Goal: Ask a question

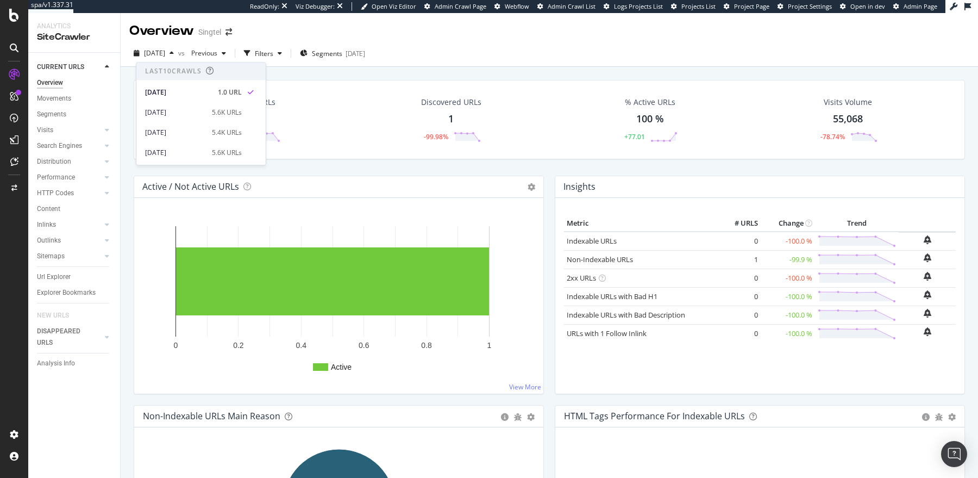
click at [421, 50] on div "[DATE] vs Previous Filters Segments [DATE]" at bounding box center [550, 56] width 858 height 22
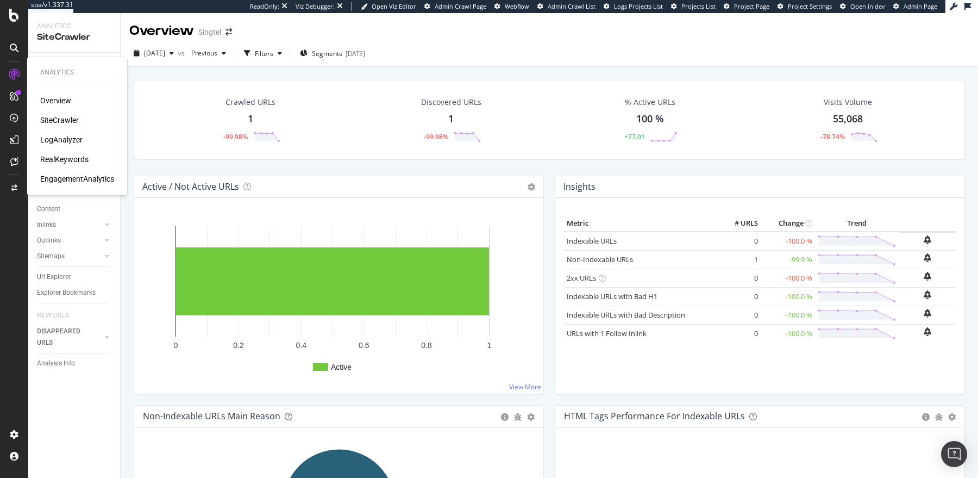
click at [67, 155] on div "RealKeywords" at bounding box center [64, 159] width 48 height 11
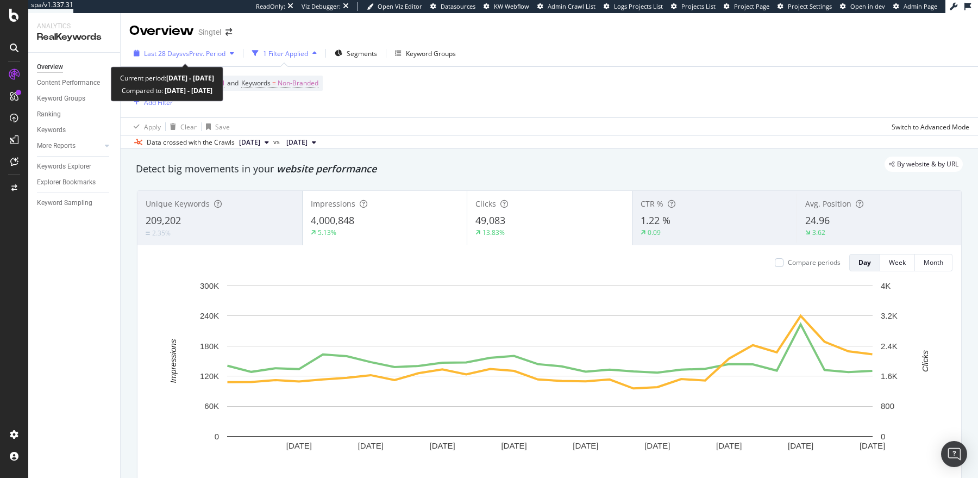
click at [181, 55] on span "Last 28 Days" at bounding box center [163, 53] width 39 height 9
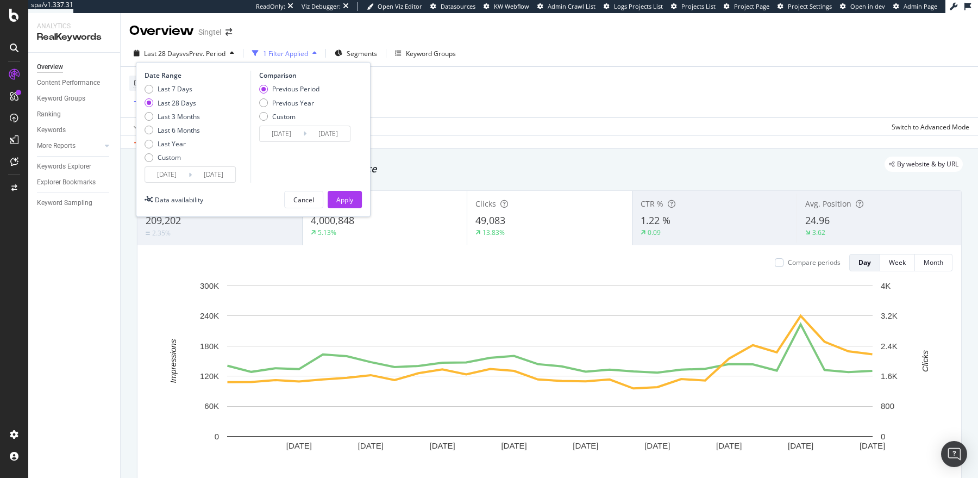
click at [167, 174] on input "[DATE]" at bounding box center [166, 174] width 43 height 15
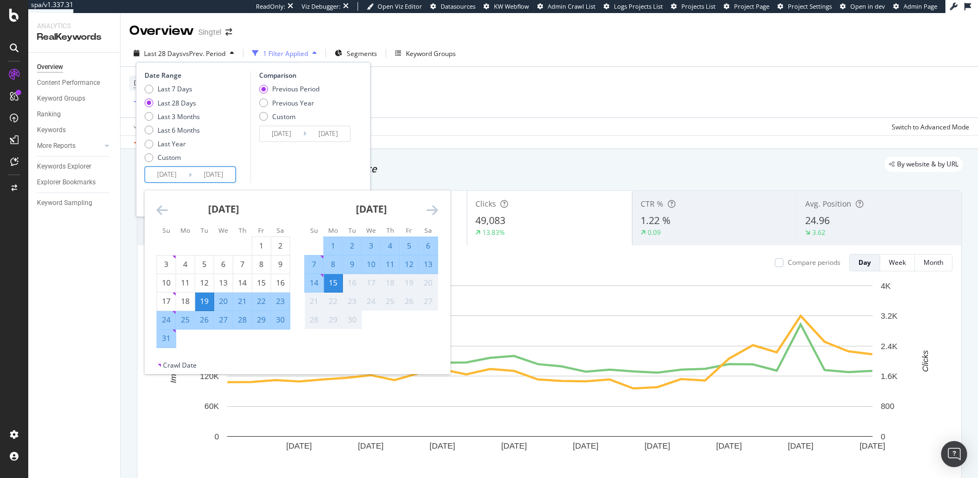
click at [327, 244] on div "1" at bounding box center [333, 245] width 18 height 11
type input "[DATE]"
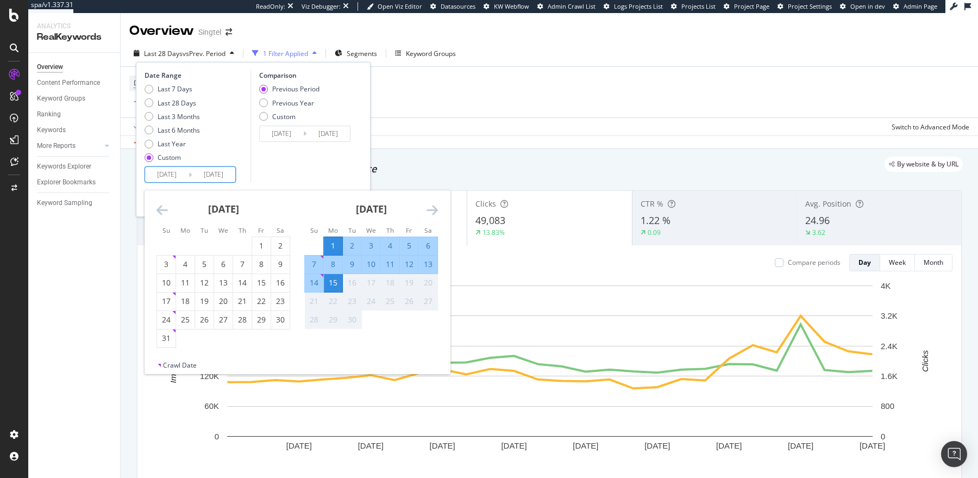
click at [335, 286] on div "15" at bounding box center [333, 282] width 18 height 11
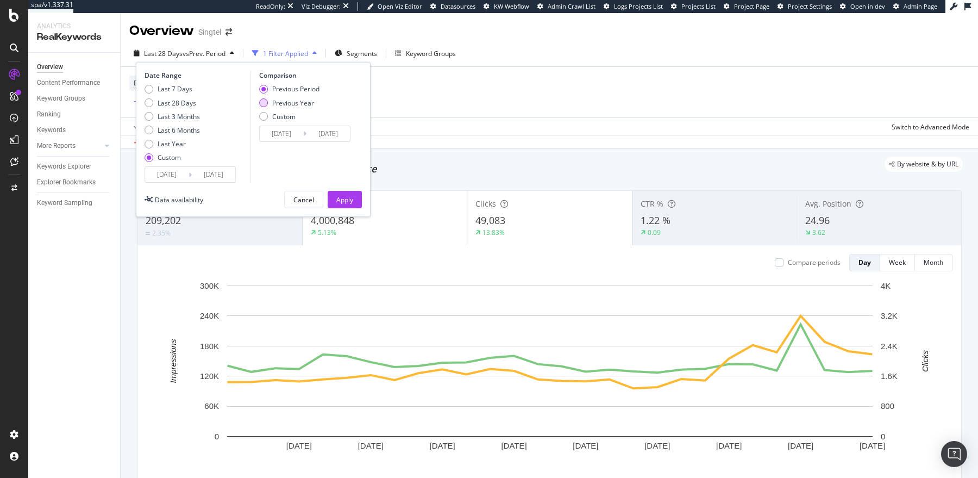
click at [303, 102] on div "Previous Year" at bounding box center [293, 102] width 42 height 9
type input "[DATE]"
click at [346, 204] on div "Apply" at bounding box center [344, 199] width 17 height 16
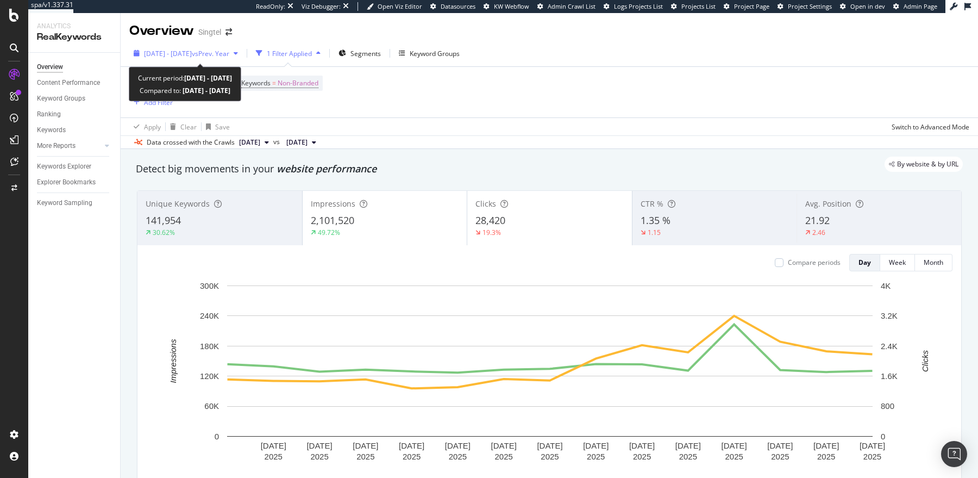
click at [192, 58] on span "[DATE] - [DATE]" at bounding box center [168, 53] width 48 height 9
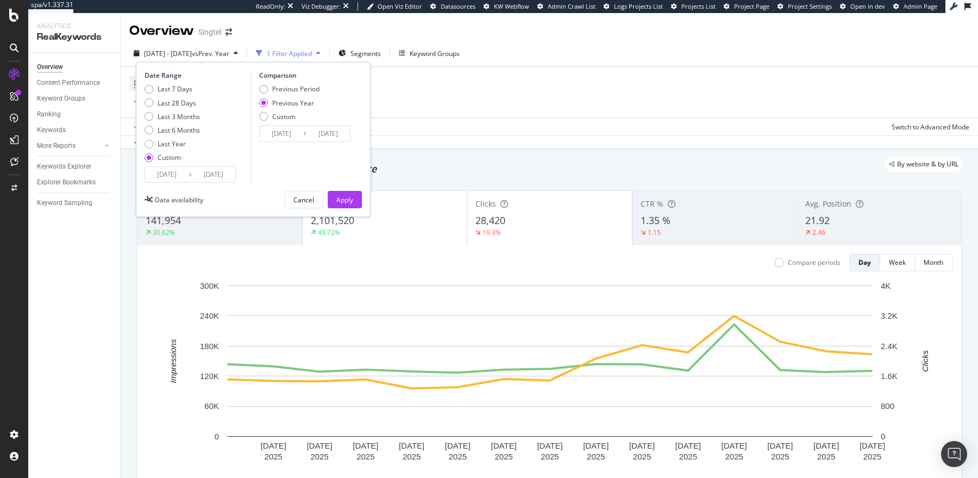
click at [484, 94] on div "Device = All and Country = All and Keywords = Non-Branded Add Filter" at bounding box center [549, 92] width 840 height 51
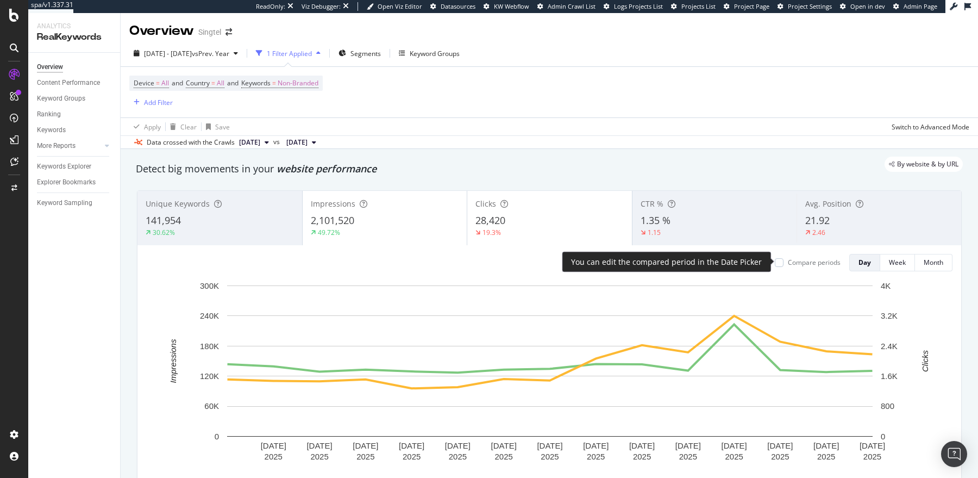
click at [784, 260] on div "Compare periods" at bounding box center [808, 262] width 66 height 9
click at [782, 260] on div at bounding box center [779, 262] width 9 height 9
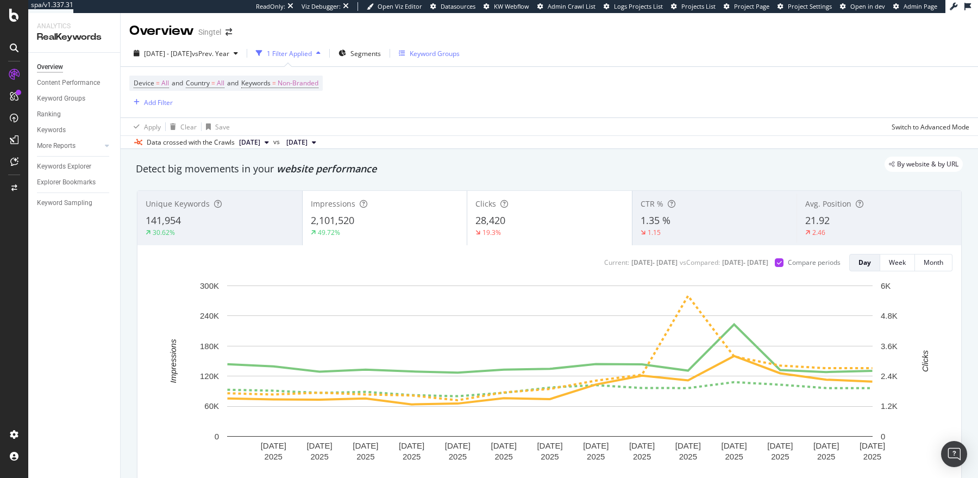
click at [442, 51] on div "Keyword Groups" at bounding box center [435, 53] width 50 height 9
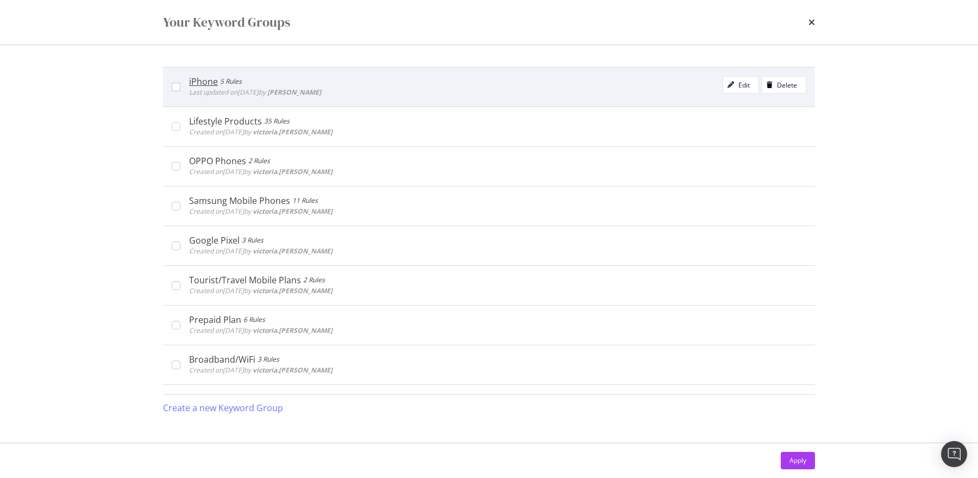
click at [273, 89] on span "Last updated on [DATE] by [PERSON_NAME]" at bounding box center [255, 92] width 132 height 9
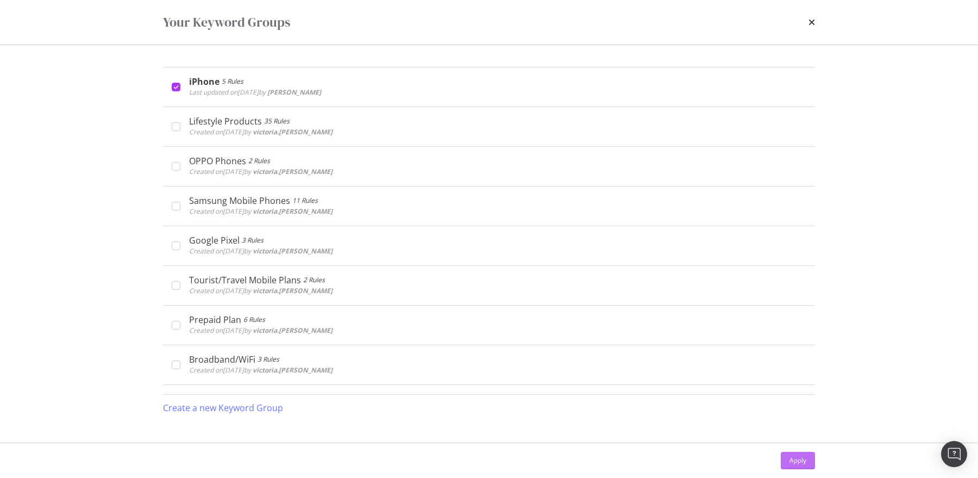
click at [792, 452] on div "Apply" at bounding box center [798, 460] width 17 height 16
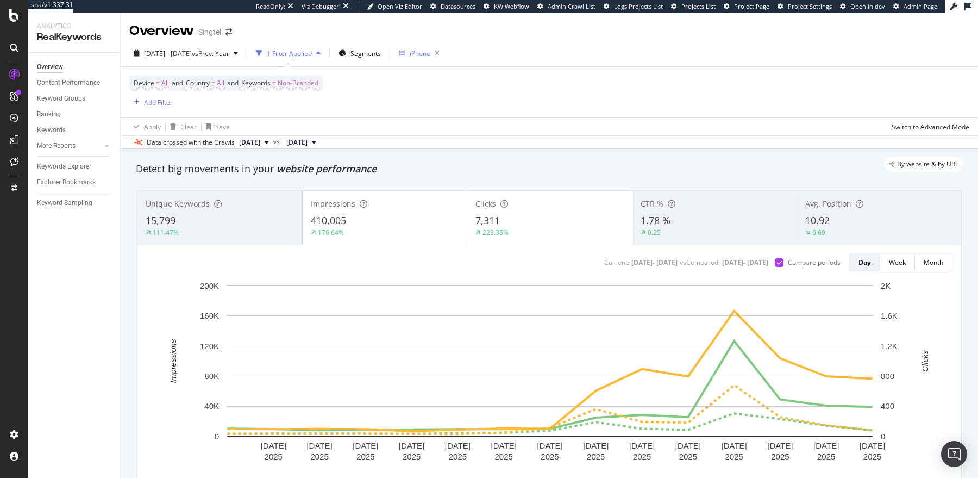
click at [431, 53] on div "iPhone" at bounding box center [420, 53] width 21 height 9
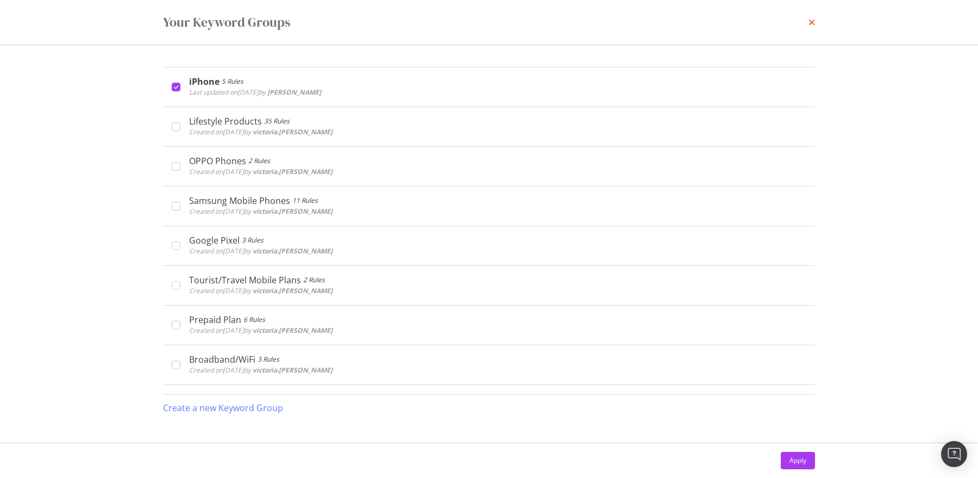
click at [812, 22] on icon "times" at bounding box center [812, 22] width 7 height 9
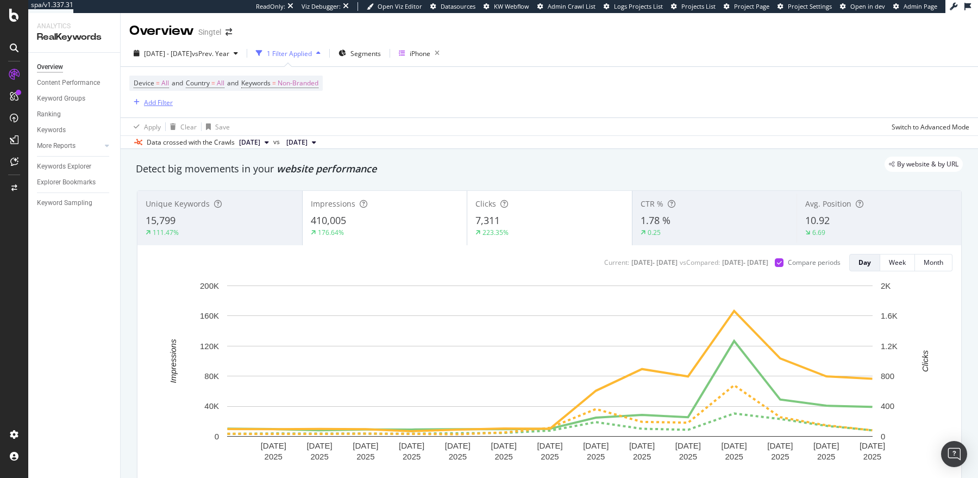
click at [136, 103] on icon "button" at bounding box center [137, 102] width 6 height 7
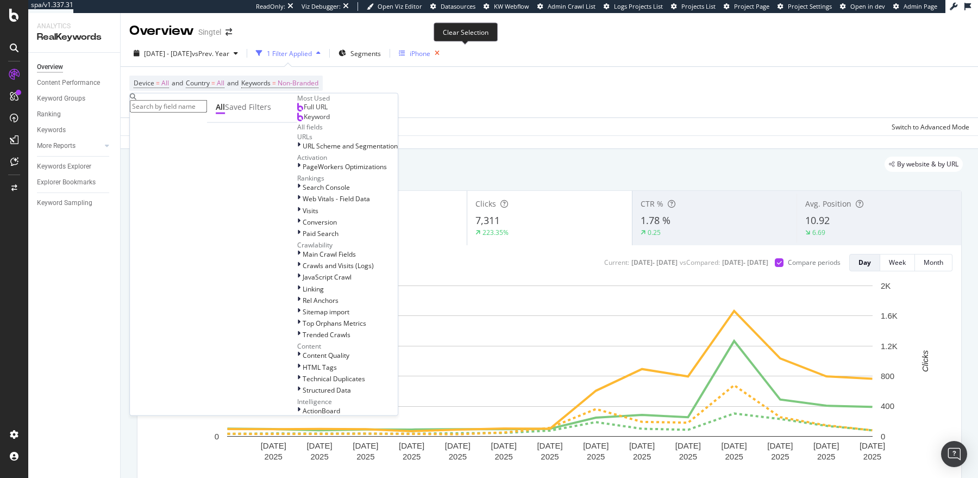
click at [444, 51] on icon "button" at bounding box center [438, 53] width 14 height 15
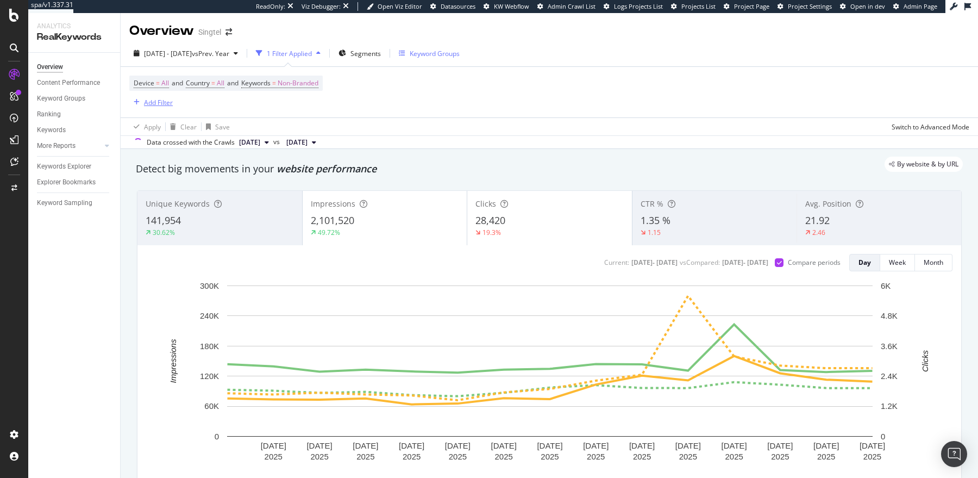
click at [145, 102] on div "Add Filter" at bounding box center [158, 102] width 29 height 9
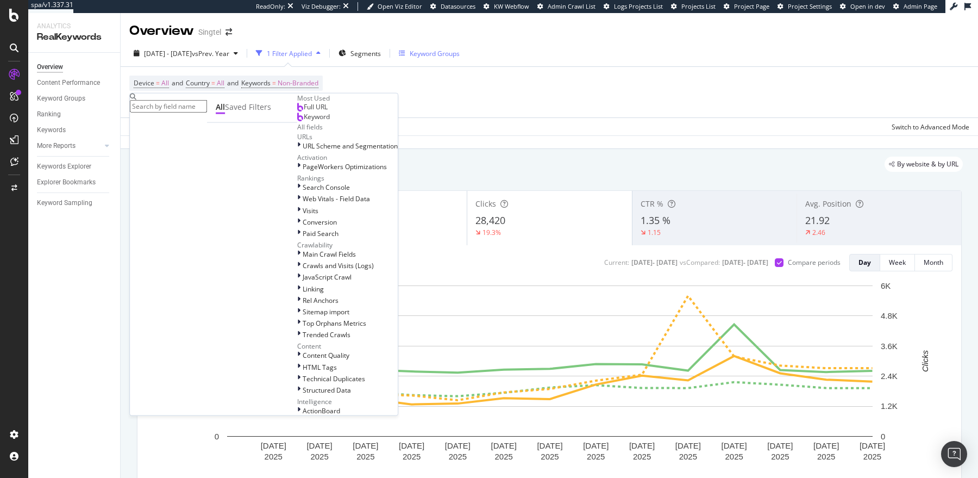
click at [304, 121] on span "Keyword" at bounding box center [317, 116] width 26 height 9
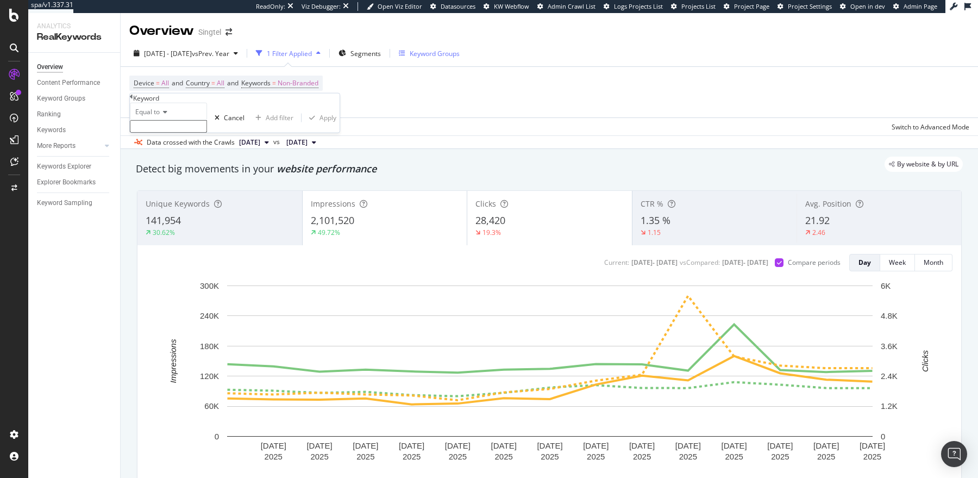
click at [152, 133] on input "text" at bounding box center [168, 126] width 77 height 13
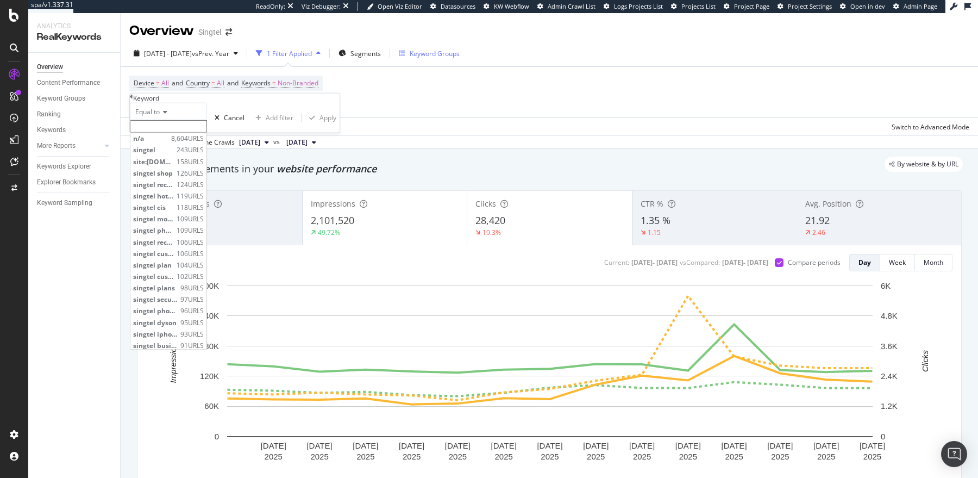
click at [144, 116] on span "Equal to" at bounding box center [147, 111] width 24 height 9
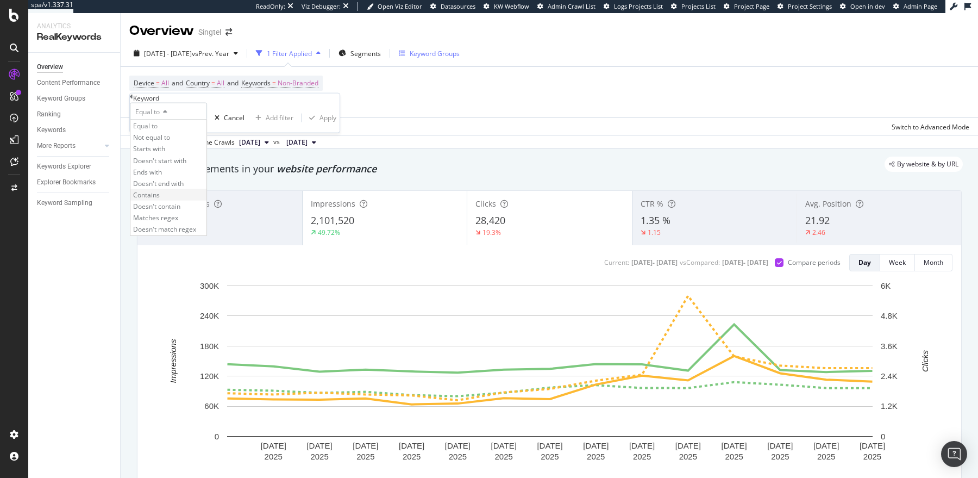
click at [171, 201] on div "Contains" at bounding box center [168, 194] width 76 height 11
click at [157, 133] on input "text" at bounding box center [168, 126] width 77 height 13
type input "iphone"
click at [320, 126] on div "Apply" at bounding box center [328, 120] width 17 height 9
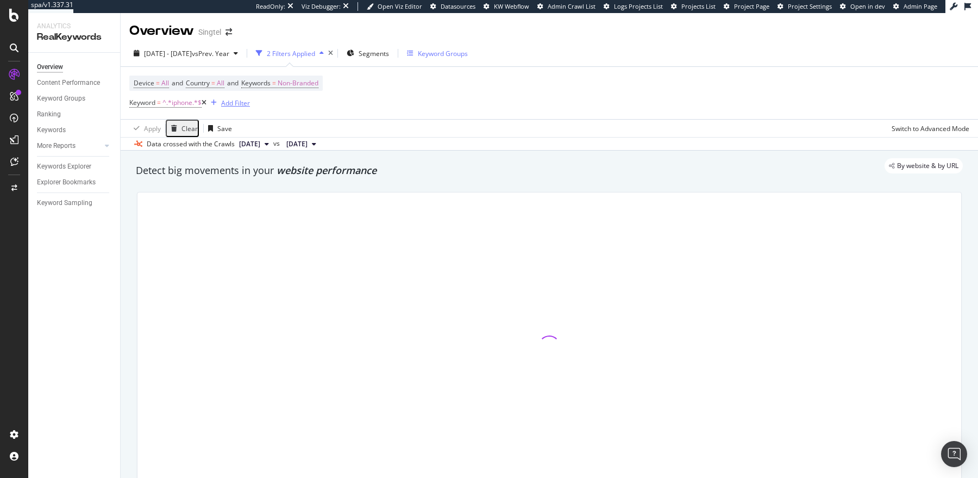
click at [244, 102] on div "Add Filter" at bounding box center [235, 102] width 29 height 9
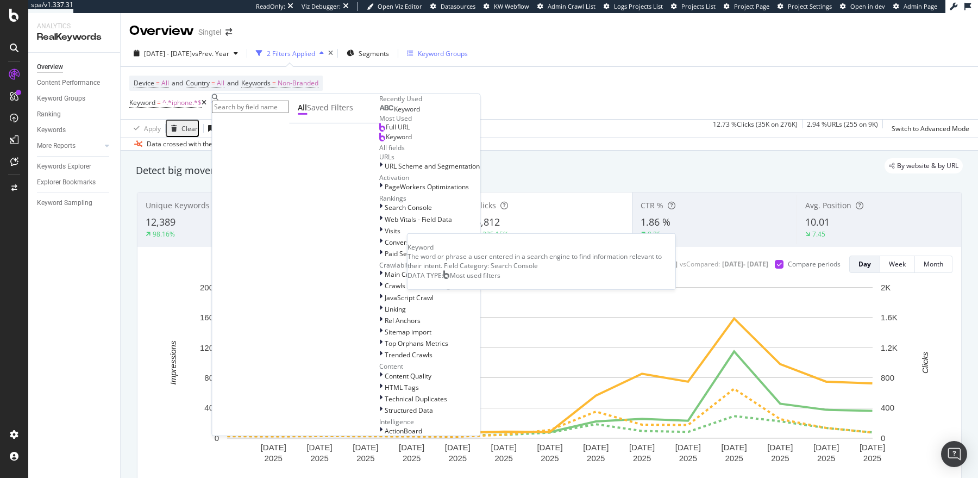
click at [379, 141] on div "Keyword" at bounding box center [395, 137] width 33 height 9
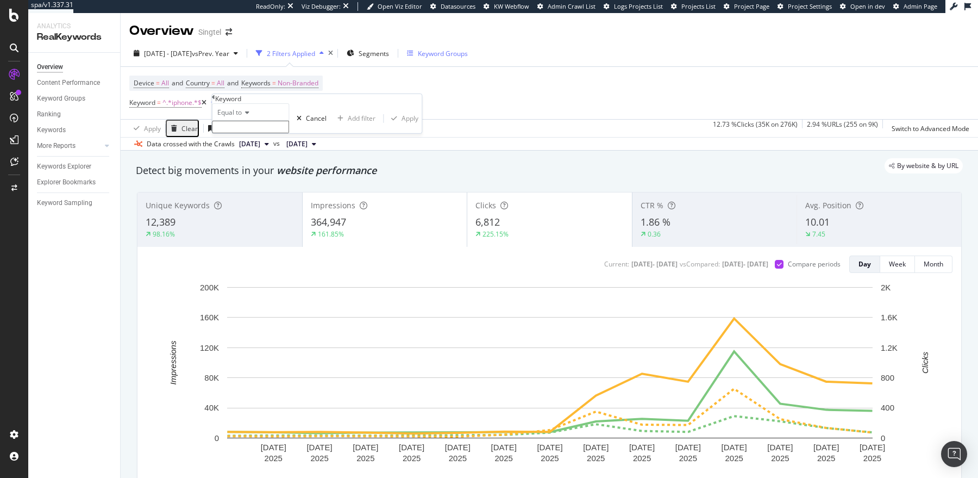
click at [238, 117] on span "Equal to" at bounding box center [229, 112] width 24 height 9
click at [266, 201] on div "Contains" at bounding box center [251, 195] width 76 height 11
click at [266, 133] on input "text" at bounding box center [250, 127] width 77 height 13
type input "apple"
click at [402, 126] on div "Apply" at bounding box center [410, 121] width 17 height 9
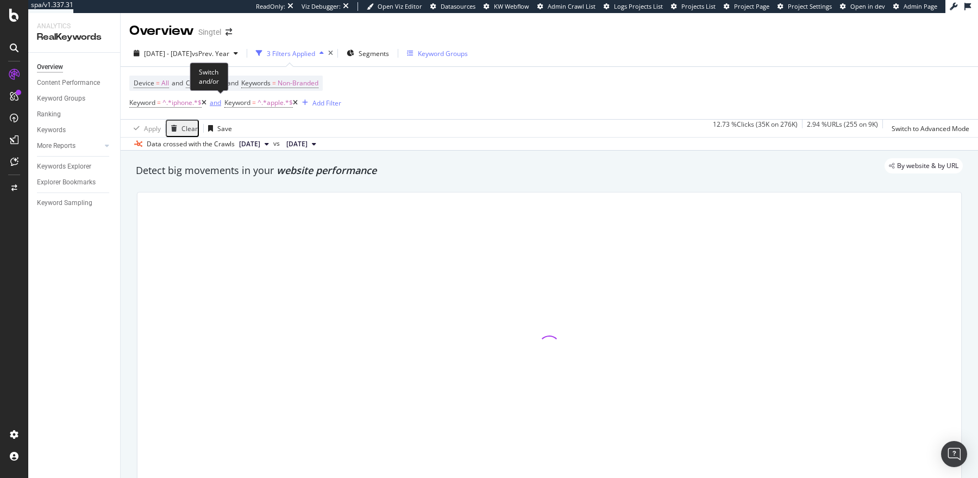
click at [220, 102] on div "and" at bounding box center [215, 102] width 11 height 9
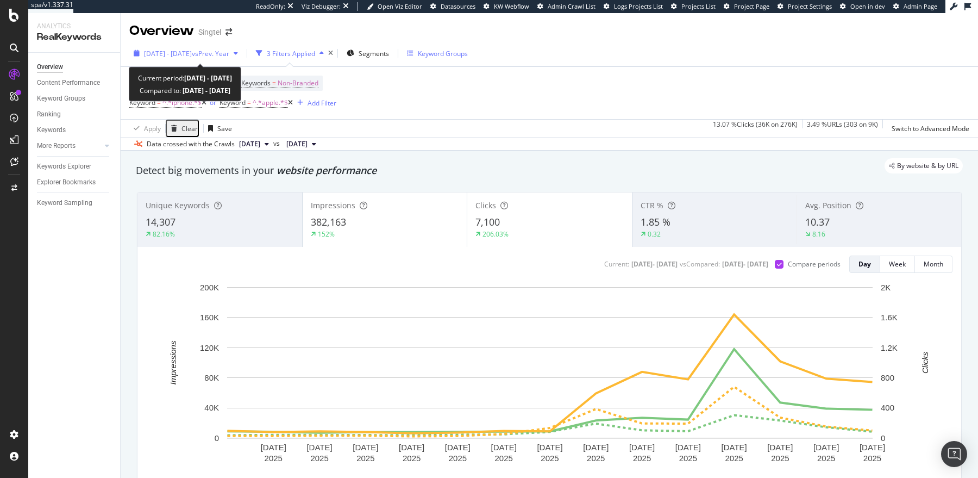
click at [192, 52] on span "[DATE] - [DATE]" at bounding box center [168, 53] width 48 height 9
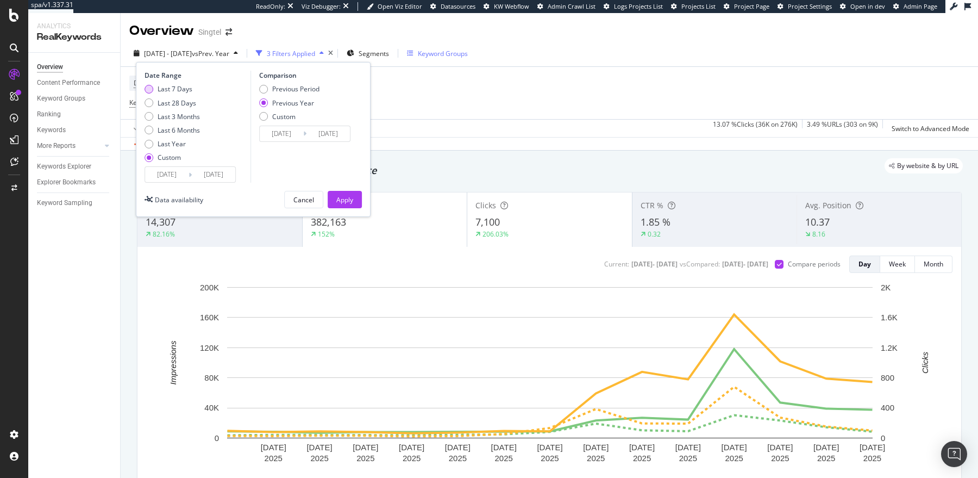
click at [172, 88] on div "Last 7 Days" at bounding box center [175, 88] width 35 height 9
type input "[DATE]"
click at [172, 170] on input "[DATE]" at bounding box center [166, 174] width 43 height 15
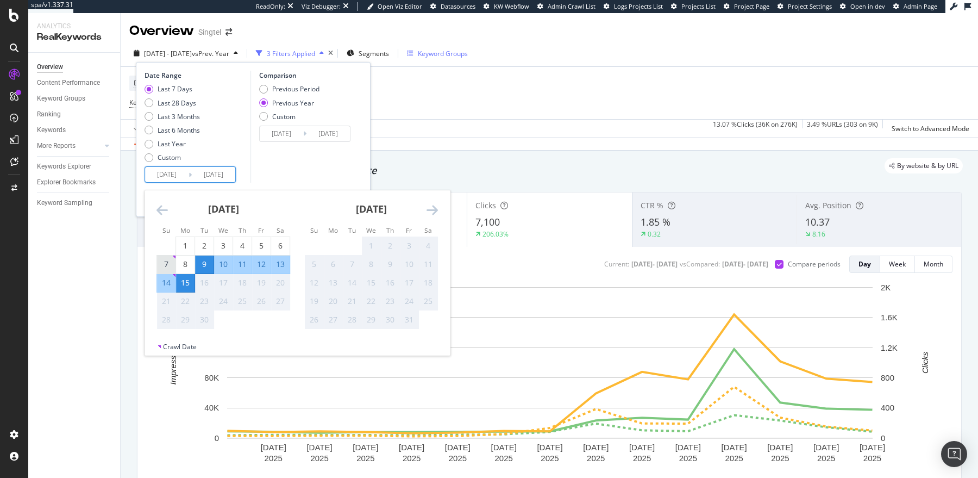
click at [164, 266] on div "7" at bounding box center [166, 264] width 18 height 11
type input "[DATE]"
click at [252, 163] on div "Comparison Previous Period Previous Year Custom [DATE] Navigate forward to inte…" at bounding box center [302, 127] width 103 height 112
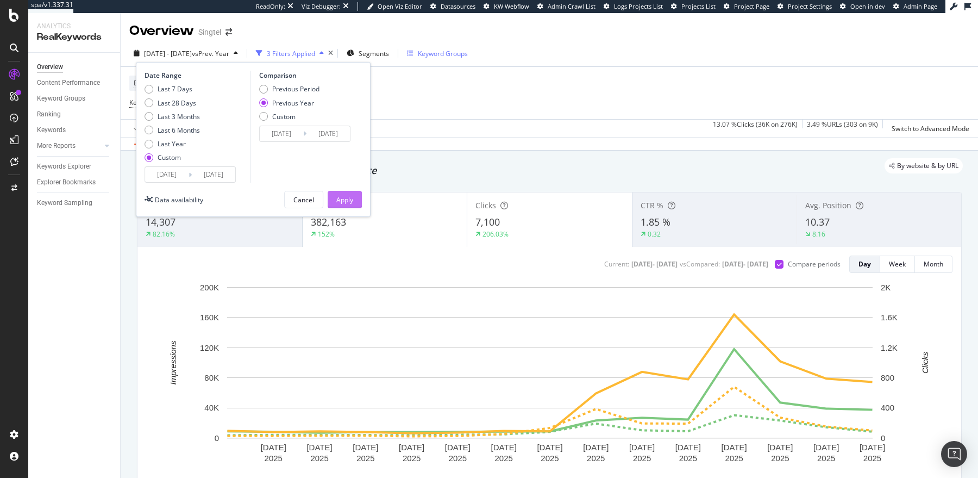
click at [348, 201] on div "Apply" at bounding box center [344, 199] width 17 height 9
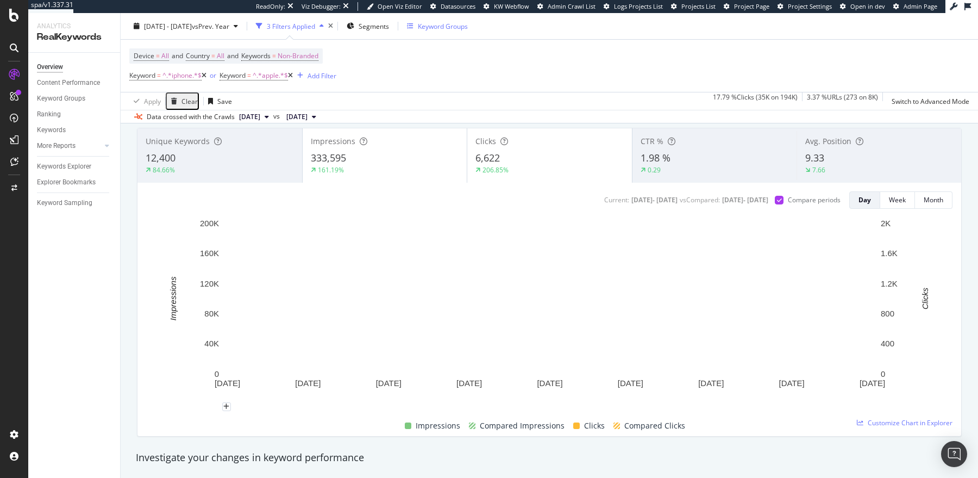
scroll to position [63, 0]
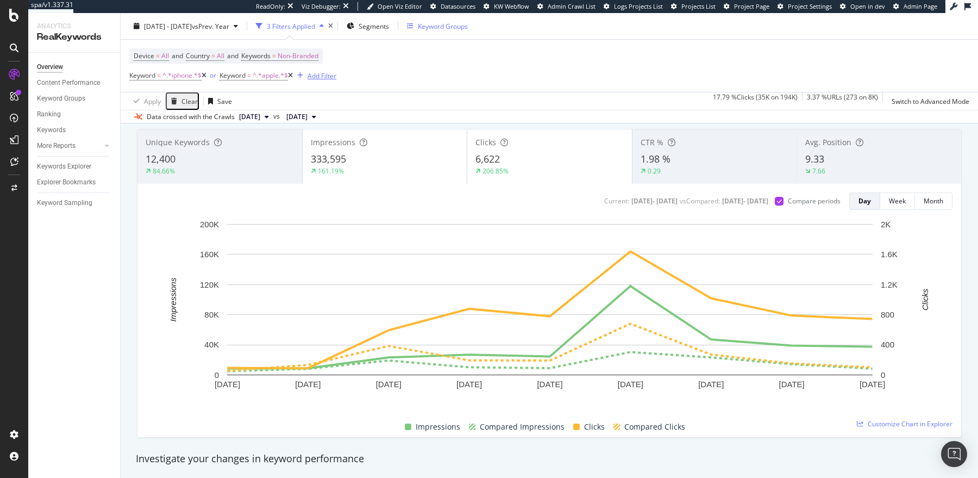
click at [326, 78] on div "Add Filter" at bounding box center [322, 75] width 29 height 9
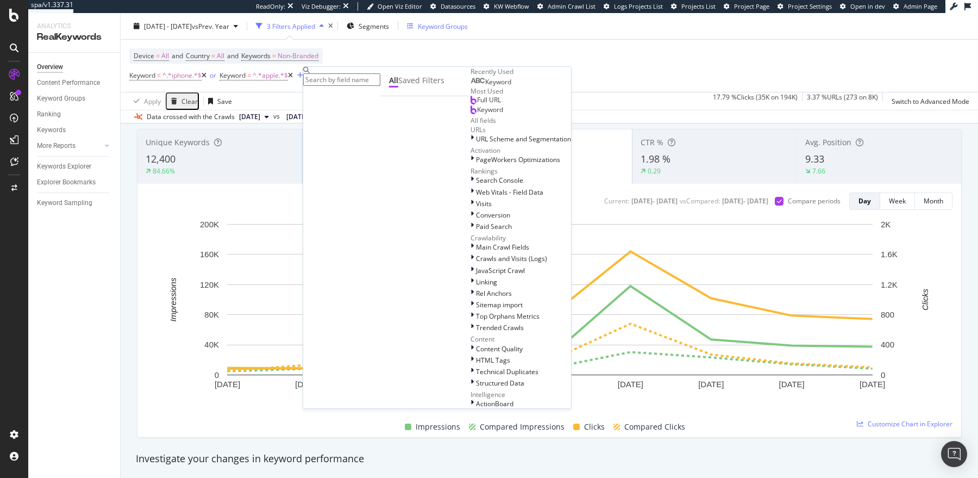
click at [329, 78] on input "text" at bounding box center [341, 79] width 77 height 13
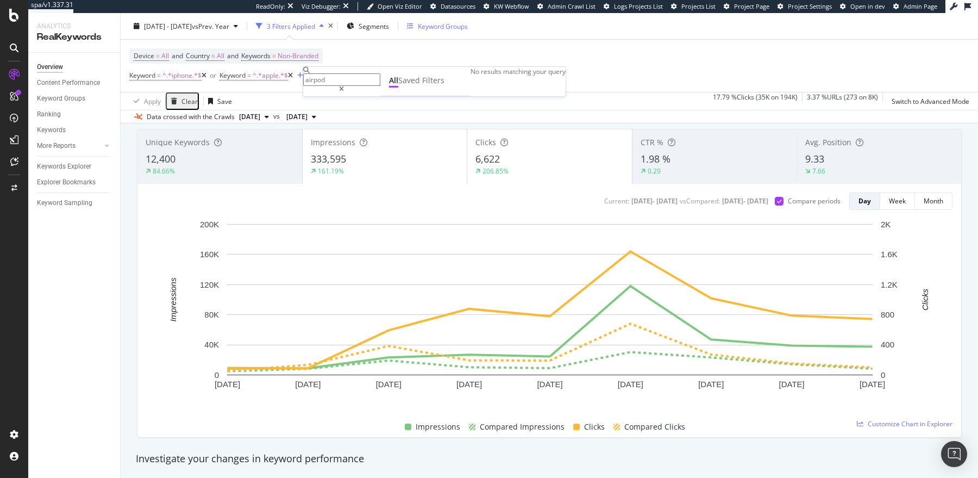
type input "airpod"
click at [344, 86] on icon at bounding box center [341, 89] width 5 height 7
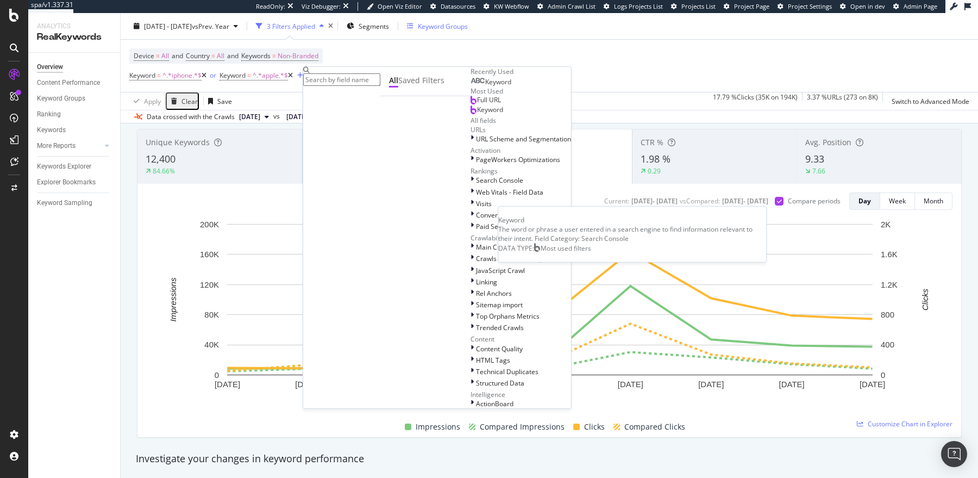
click at [477, 114] on span "Keyword" at bounding box center [490, 109] width 26 height 9
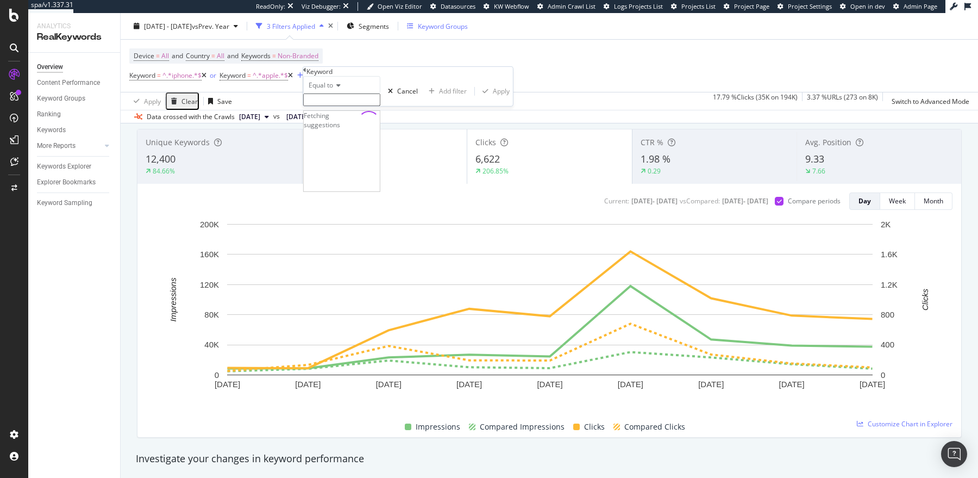
click at [337, 106] on input "text" at bounding box center [341, 100] width 77 height 13
type input "airpod"
click at [321, 90] on span "Equal to" at bounding box center [321, 84] width 24 height 9
click at [344, 174] on div "Contains" at bounding box center [342, 168] width 76 height 11
click at [371, 106] on input "text" at bounding box center [341, 100] width 77 height 13
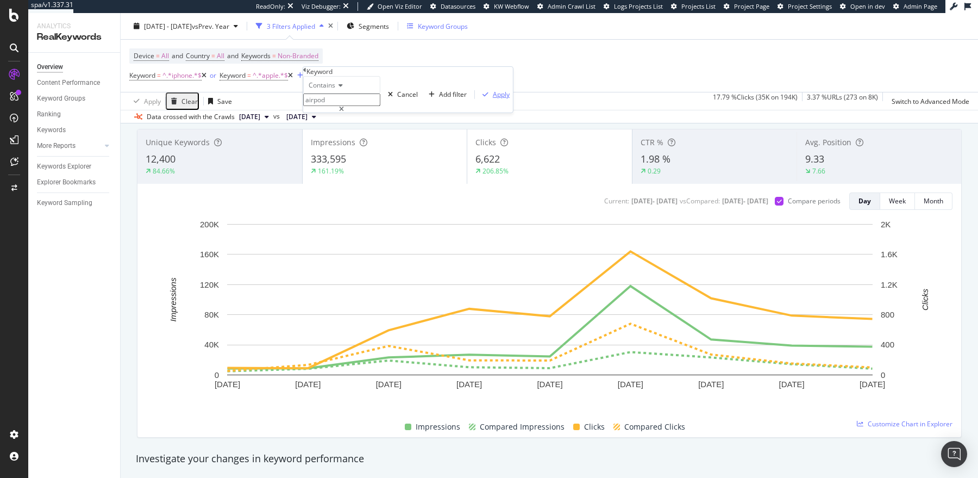
type input "airpod"
click at [493, 99] on div "Apply" at bounding box center [501, 94] width 17 height 9
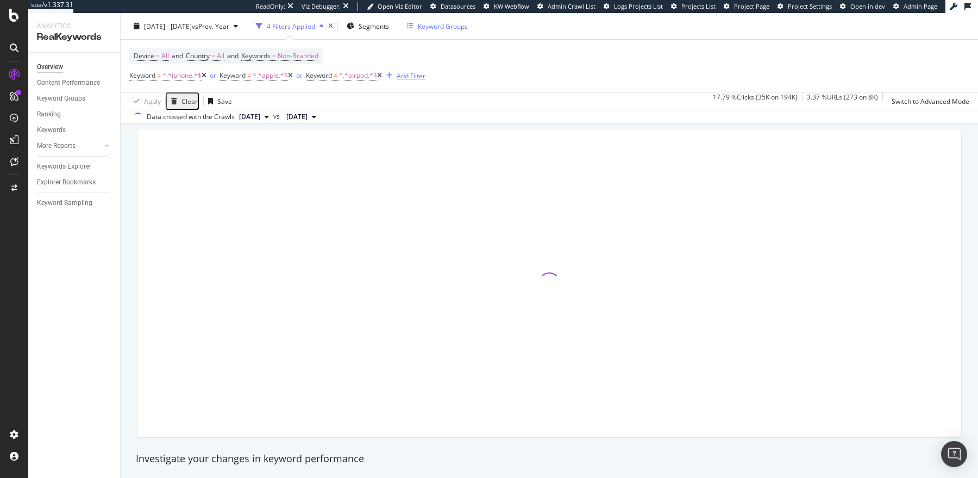
click at [424, 75] on div "Add Filter" at bounding box center [411, 75] width 29 height 9
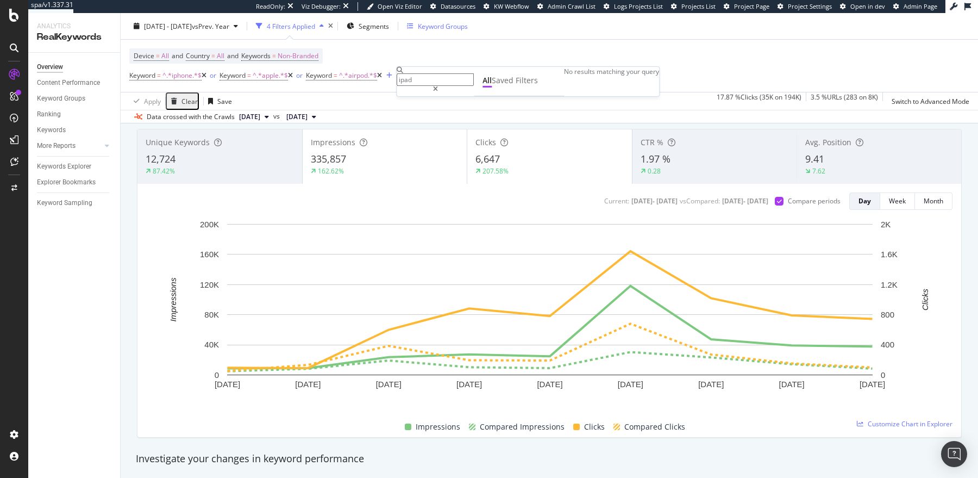
click at [468, 80] on input "ipad" at bounding box center [435, 79] width 77 height 13
click at [438, 78] on input "ipad" at bounding box center [435, 79] width 77 height 13
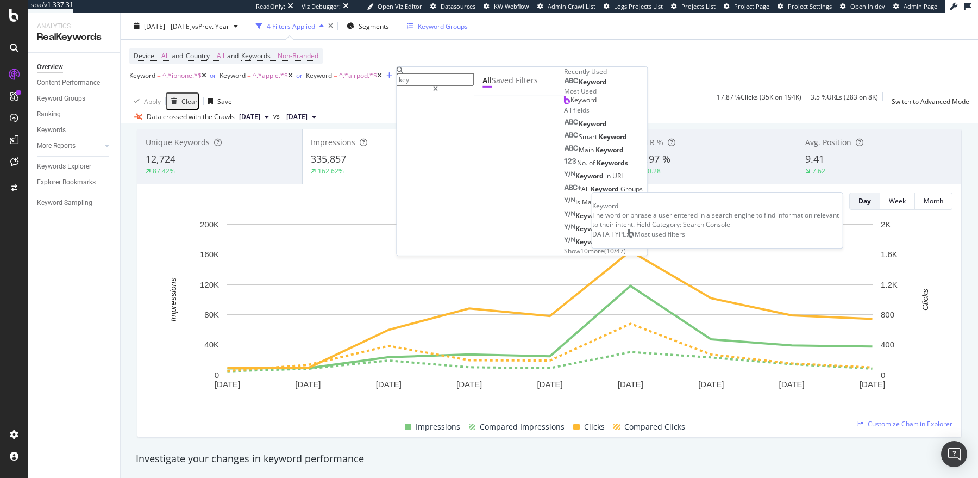
type input "key"
click at [571, 104] on span "Keyword" at bounding box center [584, 99] width 26 height 9
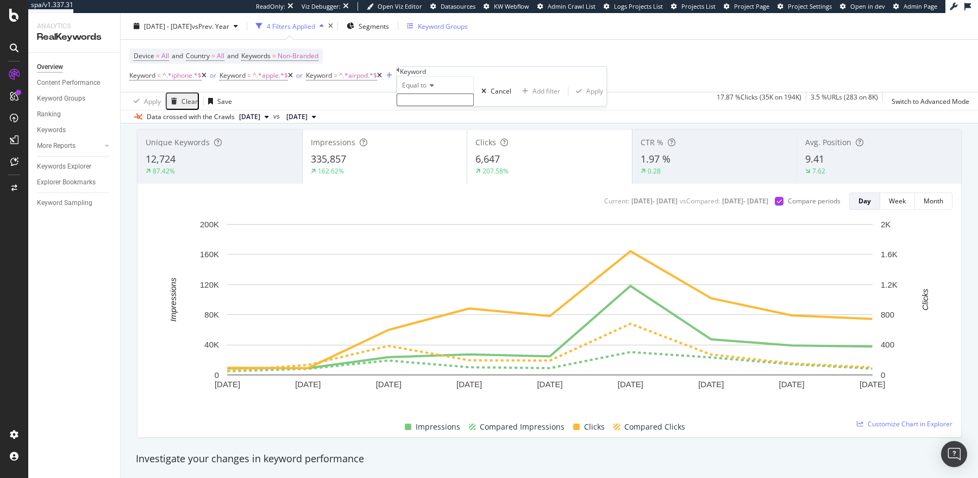
click at [427, 90] on span "Equal to" at bounding box center [414, 84] width 24 height 9
click at [450, 174] on div "Contains" at bounding box center [435, 168] width 76 height 11
click at [450, 106] on input "text" at bounding box center [435, 100] width 77 height 13
type input "ipad"
click at [587, 99] on div "Apply" at bounding box center [595, 94] width 17 height 9
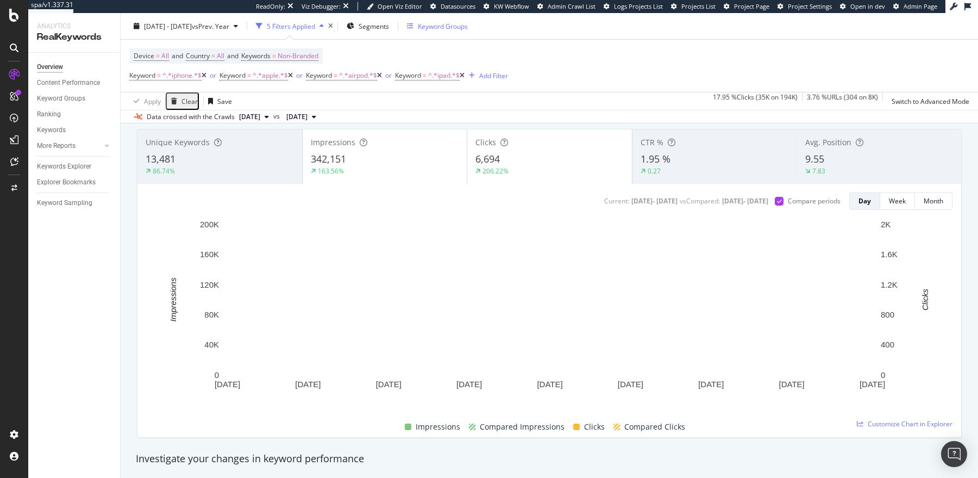
click at [382, 74] on icon at bounding box center [379, 75] width 5 height 7
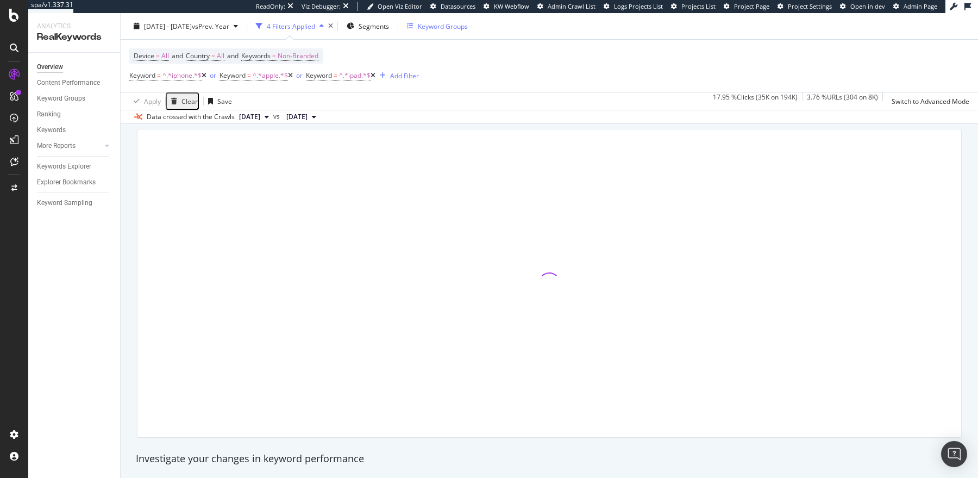
click at [376, 75] on icon at bounding box center [373, 75] width 5 height 7
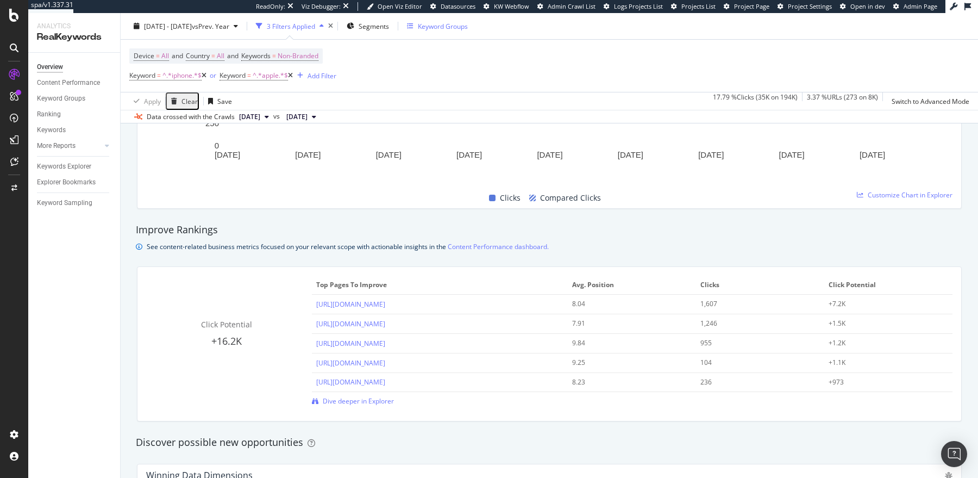
scroll to position [935, 0]
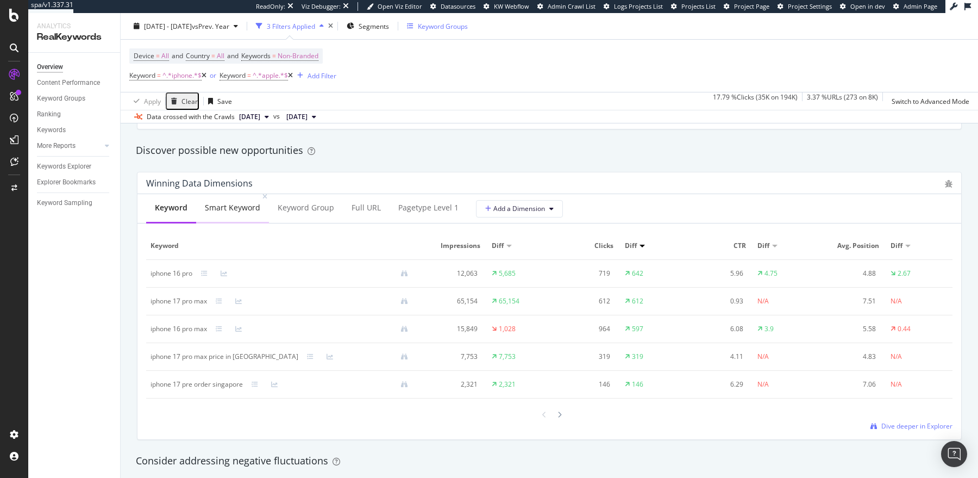
click at [233, 203] on div "Smart Keyword" at bounding box center [232, 207] width 55 height 11
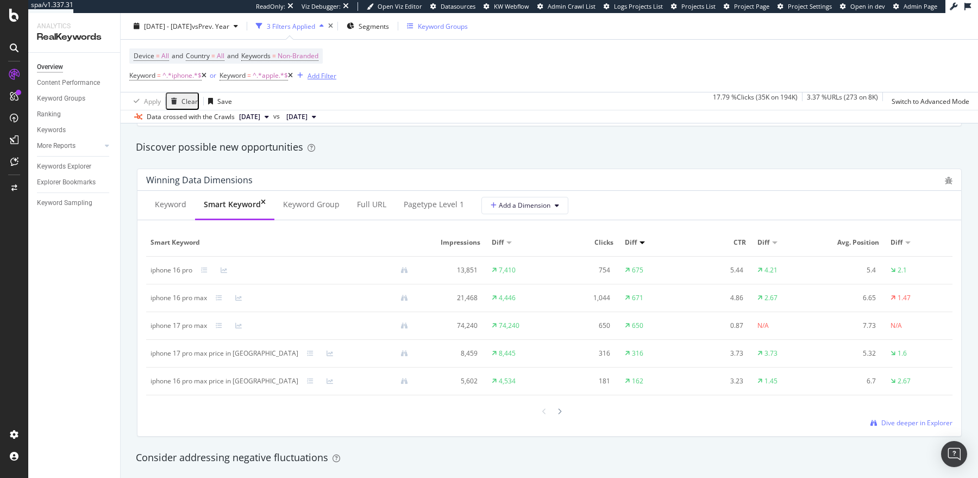
click at [332, 78] on div "Add Filter" at bounding box center [322, 75] width 29 height 9
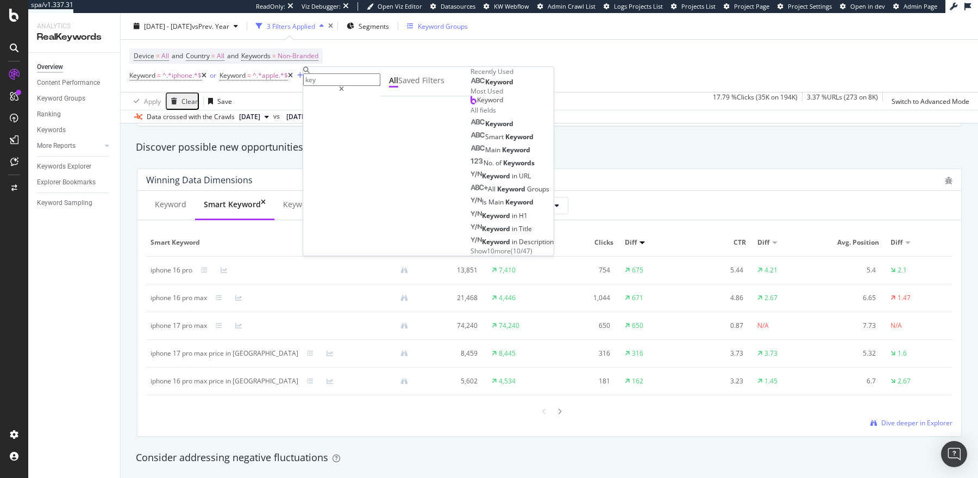
click at [471, 104] on div "Keyword" at bounding box center [487, 100] width 33 height 9
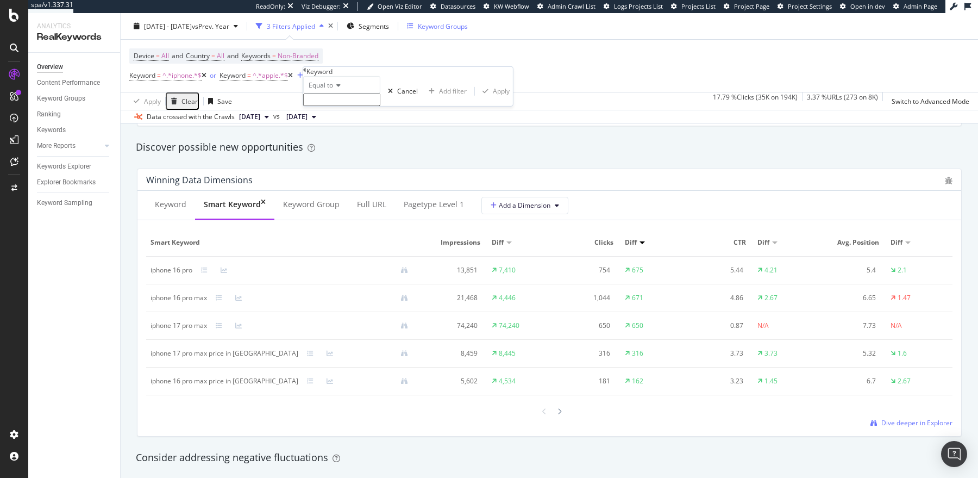
click at [333, 90] on span "Equal to" at bounding box center [321, 84] width 24 height 9
click at [353, 184] on span "Doesn't contain" at bounding box center [330, 179] width 47 height 9
click at [325, 106] on input "text" at bounding box center [341, 100] width 77 height 13
type input "16"
click at [432, 113] on div "Doesn't contain 16 Cancel Add filter Apply" at bounding box center [408, 94] width 210 height 36
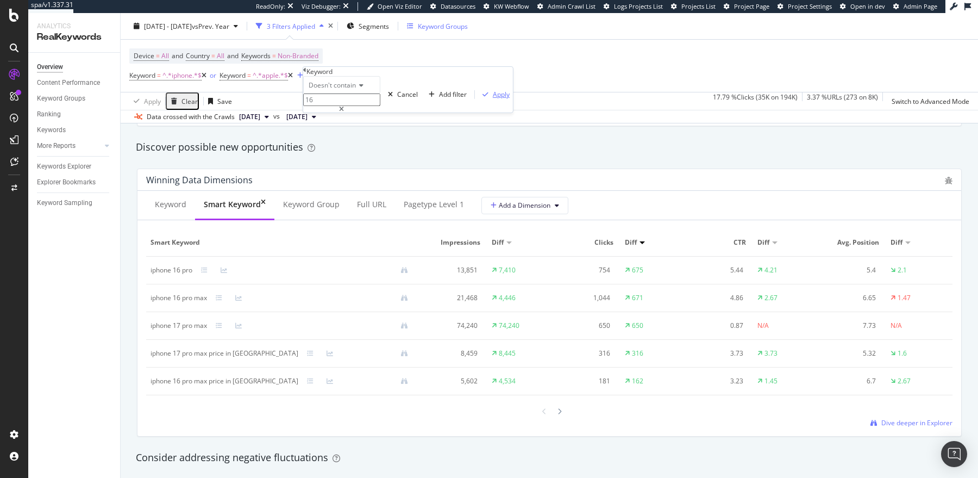
click at [493, 99] on div "Apply" at bounding box center [501, 94] width 17 height 9
click at [303, 77] on div "or" at bounding box center [299, 75] width 7 height 9
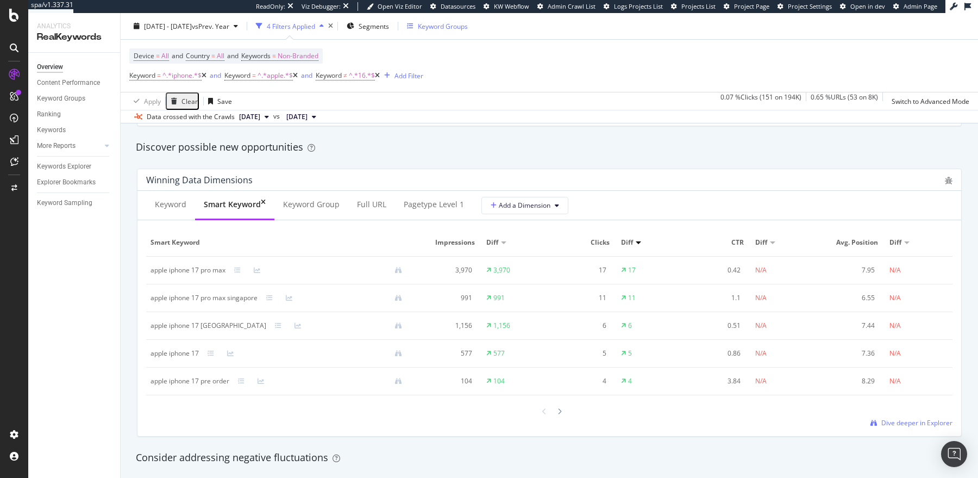
click at [298, 74] on icon at bounding box center [295, 75] width 5 height 7
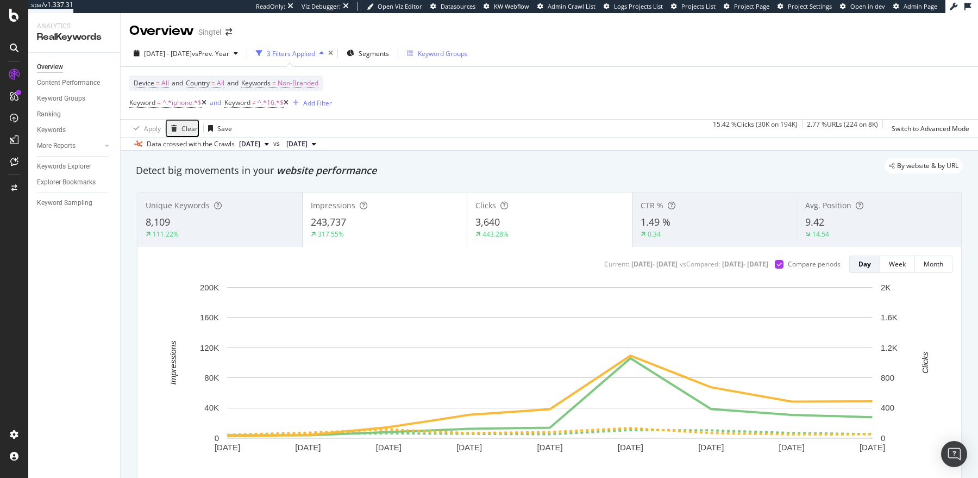
click at [289, 103] on icon at bounding box center [286, 102] width 5 height 7
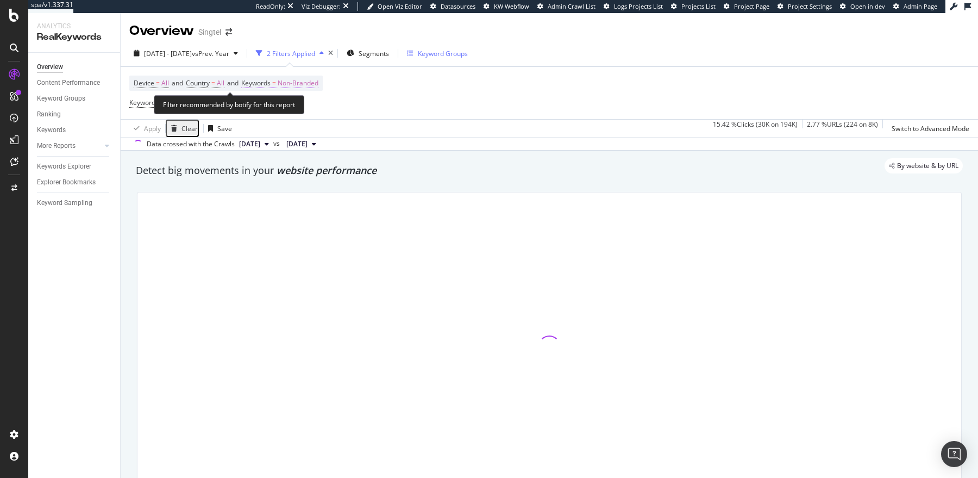
click at [271, 82] on span "Keywords" at bounding box center [255, 82] width 29 height 9
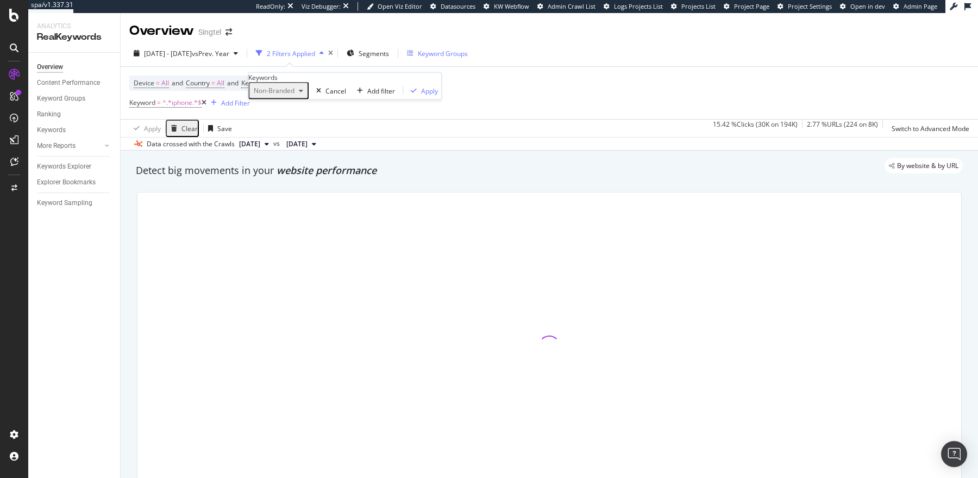
click at [292, 98] on div "Non-Branded" at bounding box center [279, 91] width 58 height 14
click at [288, 98] on div "Non-Branded" at bounding box center [279, 91] width 58 height 14
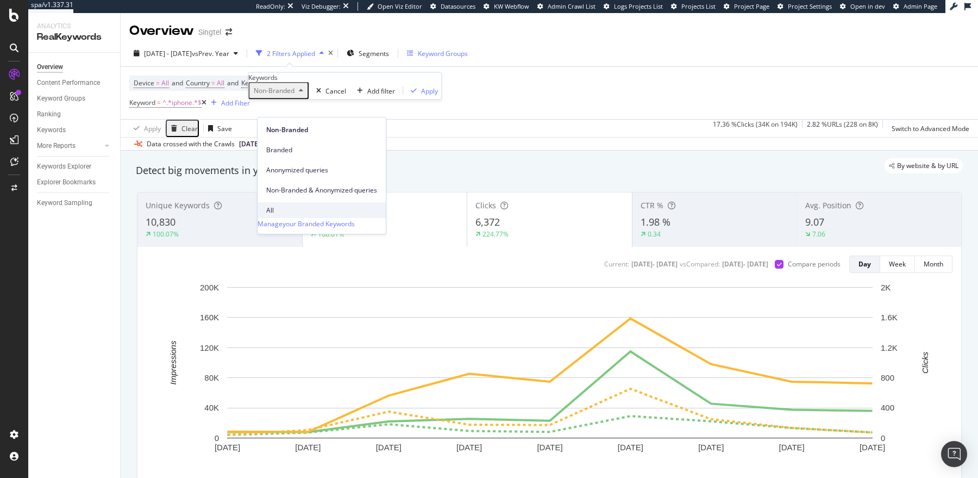
click at [277, 205] on span "All" at bounding box center [321, 210] width 111 height 10
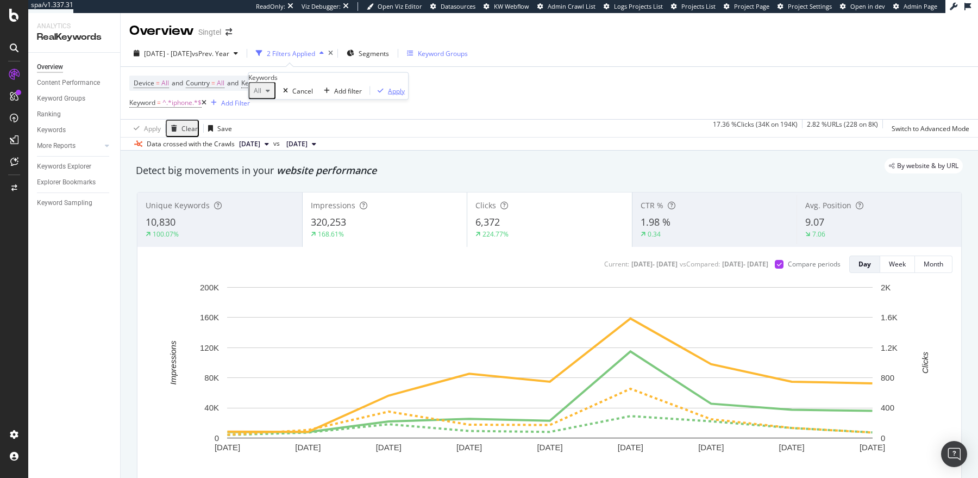
click at [388, 95] on div "Apply" at bounding box center [396, 90] width 17 height 9
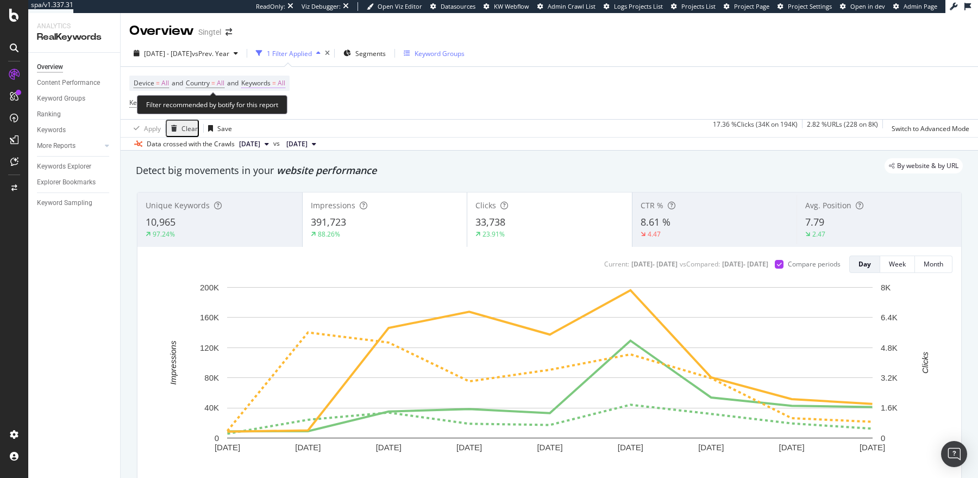
click at [276, 81] on span "=" at bounding box center [274, 82] width 4 height 9
click at [270, 94] on icon "button" at bounding box center [268, 91] width 4 height 7
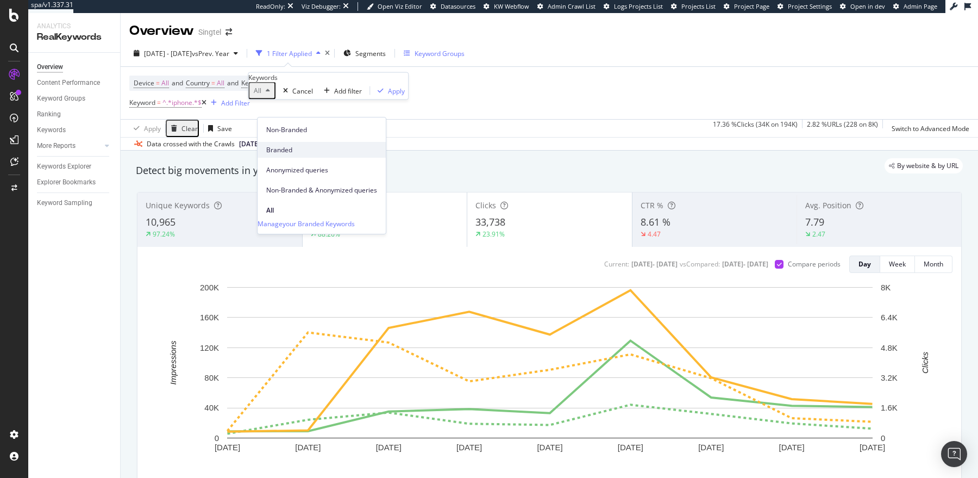
click at [279, 145] on span "Branded" at bounding box center [321, 150] width 111 height 10
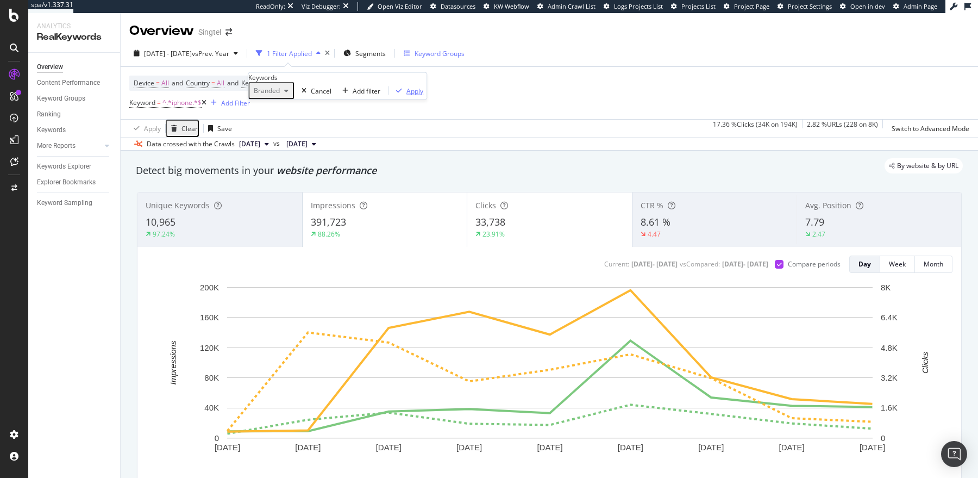
click at [407, 95] on div "Apply" at bounding box center [415, 90] width 17 height 9
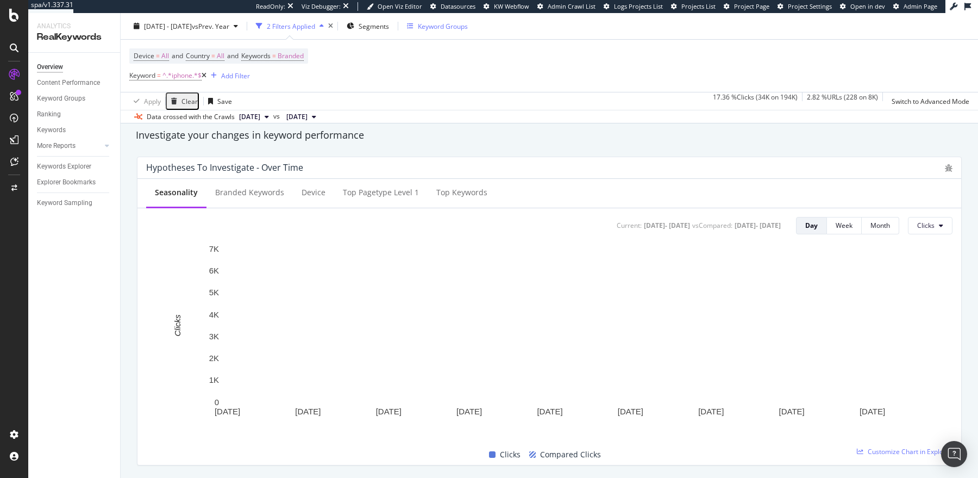
scroll to position [385, 0]
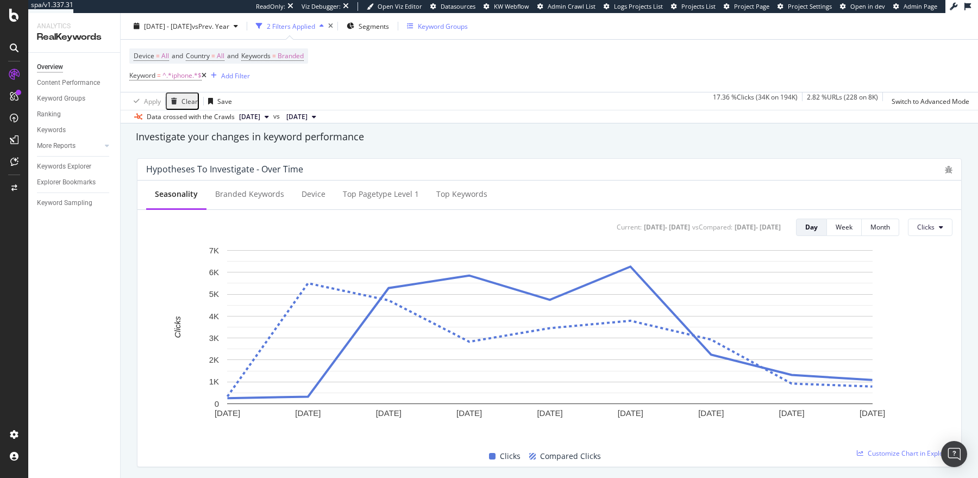
click at [205, 74] on icon at bounding box center [204, 75] width 5 height 7
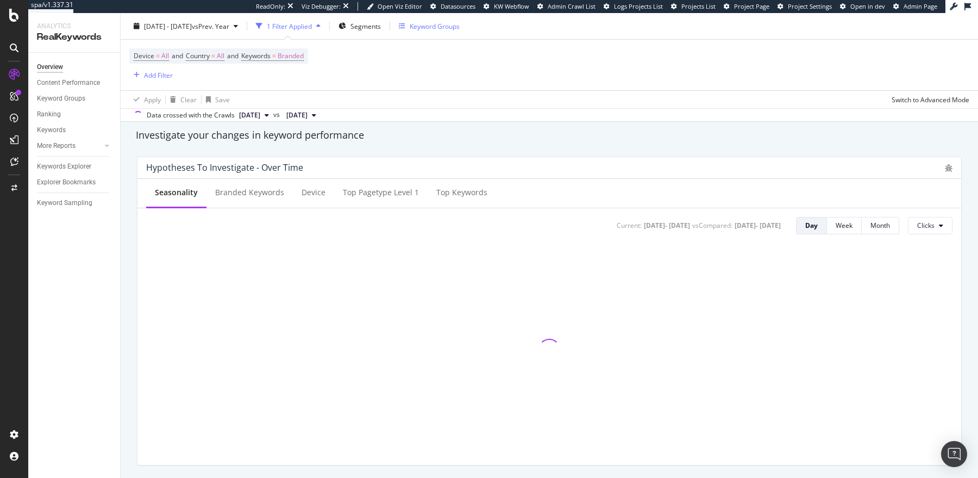
scroll to position [383, 0]
click at [460, 24] on div "Keyword Groups" at bounding box center [435, 25] width 50 height 9
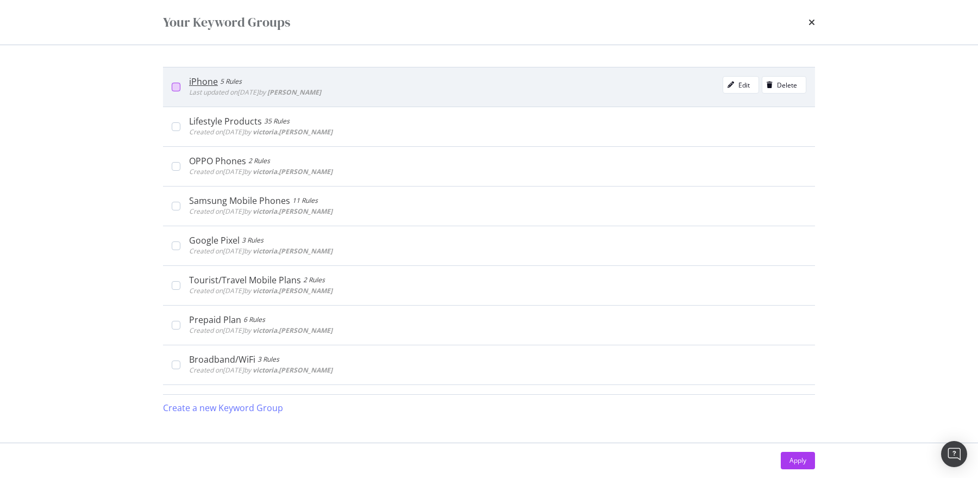
click at [178, 83] on div "modal" at bounding box center [176, 87] width 9 height 9
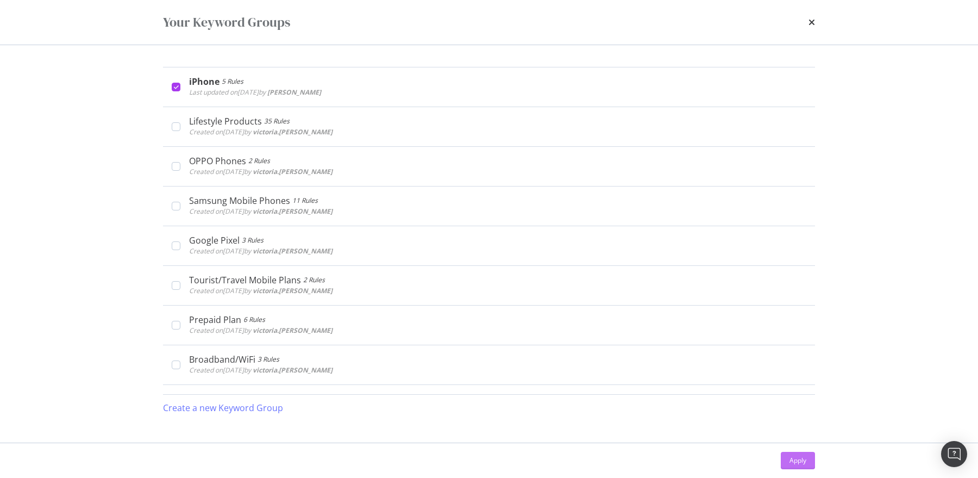
click at [805, 457] on div "Apply" at bounding box center [798, 460] width 17 height 9
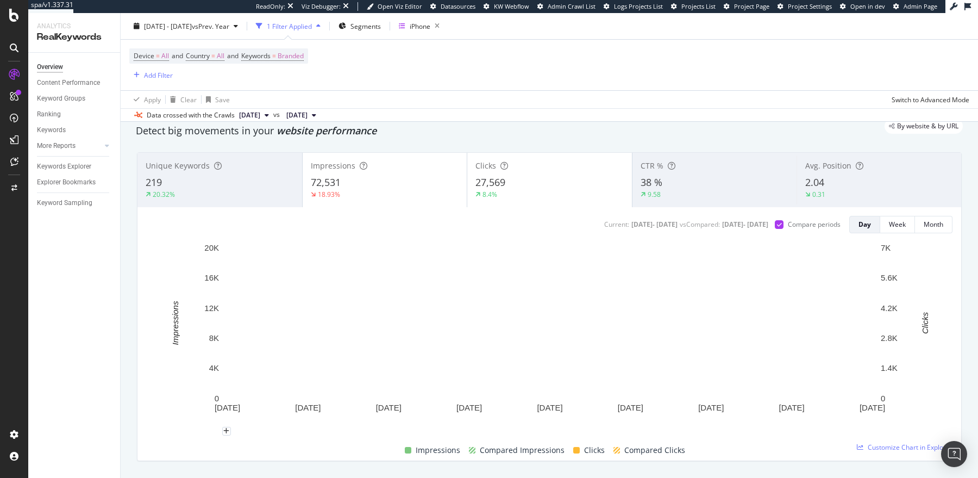
scroll to position [33, 0]
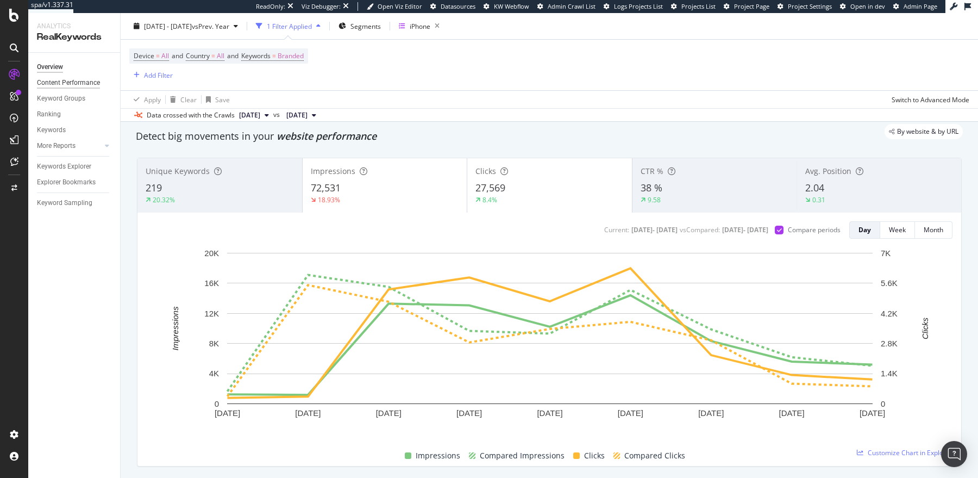
click at [84, 80] on div "Content Performance" at bounding box center [68, 82] width 63 height 11
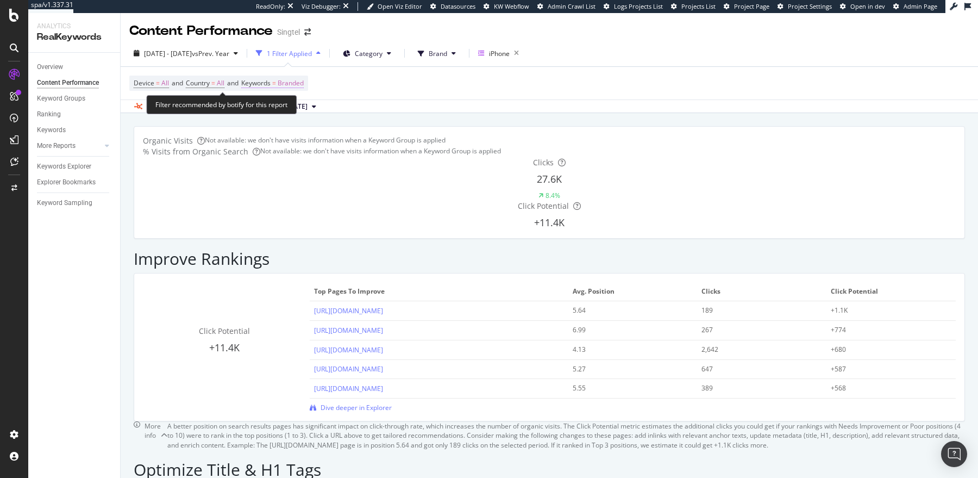
click at [303, 85] on span "Branded" at bounding box center [291, 83] width 26 height 15
click at [277, 95] on span "Branded" at bounding box center [265, 90] width 30 height 9
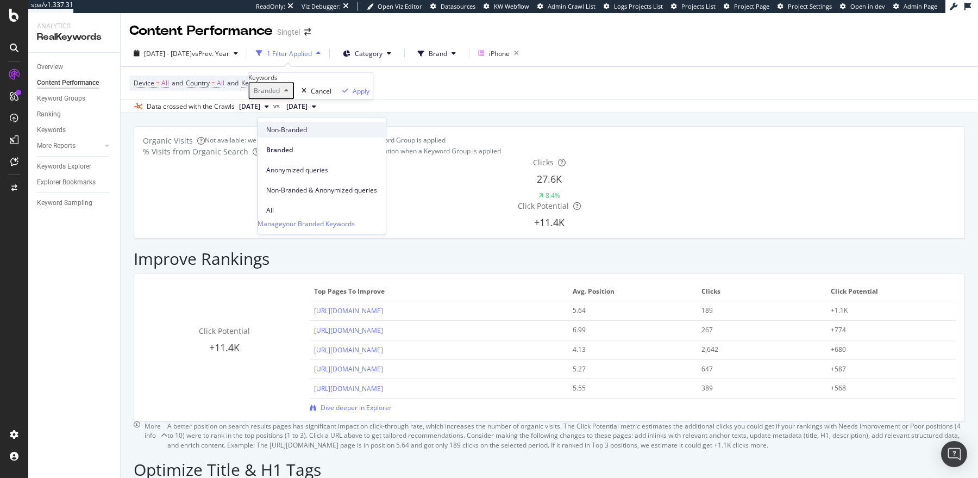
click at [286, 125] on span "Non-Branded" at bounding box center [321, 130] width 111 height 10
click at [371, 95] on div "Apply" at bounding box center [375, 90] width 17 height 9
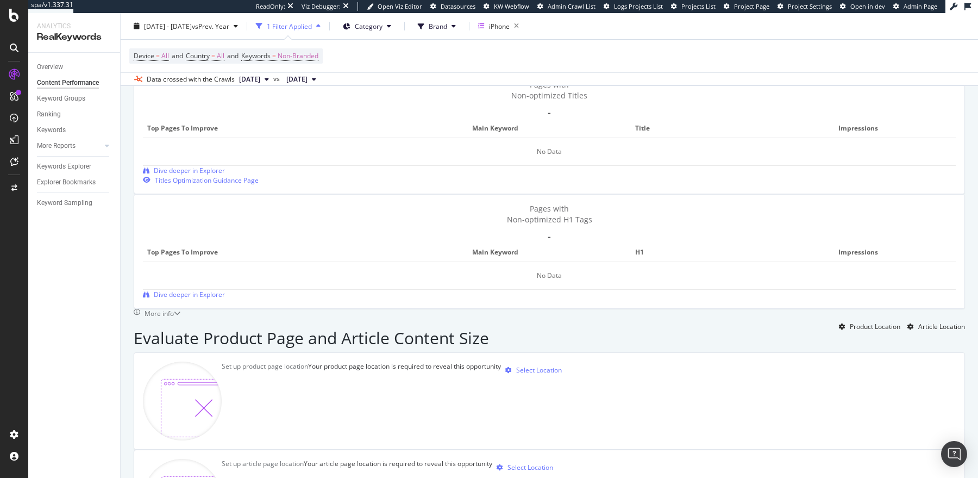
scroll to position [411, 0]
click at [260, 82] on span "[DATE]" at bounding box center [249, 79] width 21 height 10
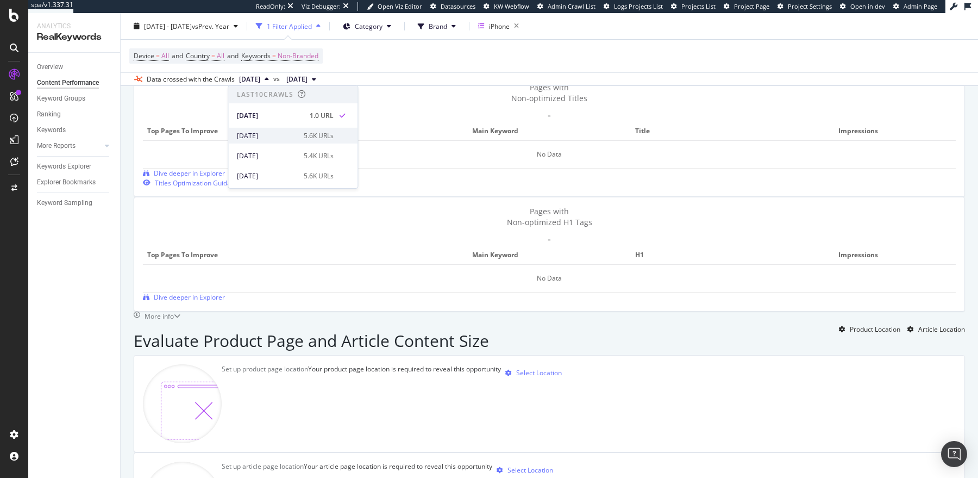
click at [265, 136] on div "[DATE]" at bounding box center [267, 135] width 60 height 10
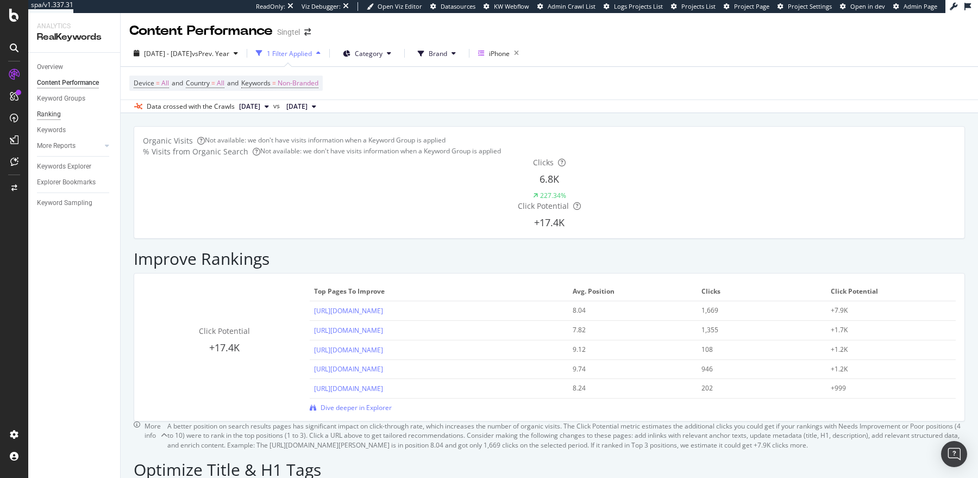
click at [53, 113] on div "Ranking" at bounding box center [49, 114] width 24 height 11
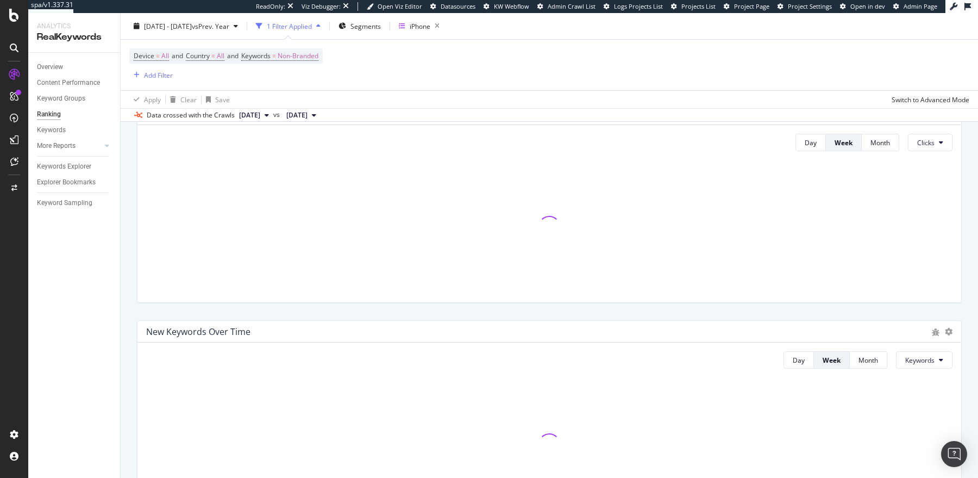
scroll to position [85, 0]
click at [50, 132] on div "Keywords" at bounding box center [51, 129] width 29 height 11
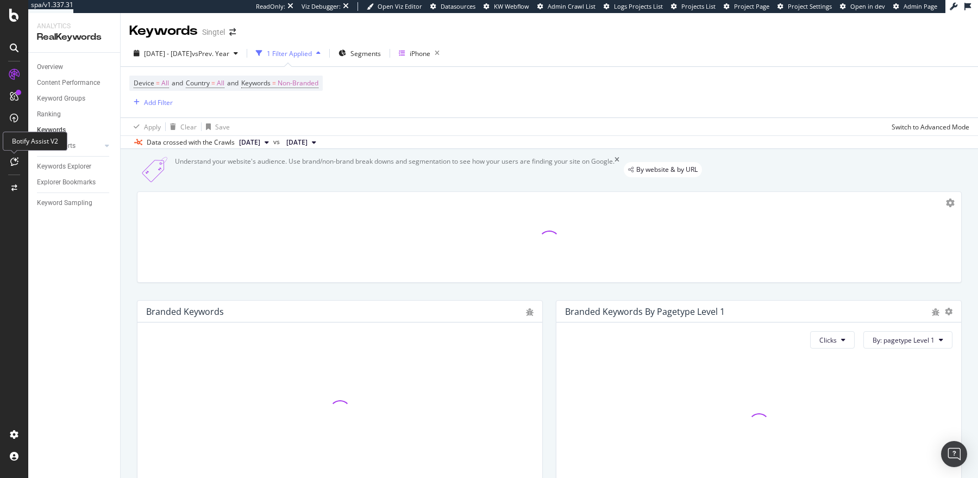
click at [14, 161] on icon at bounding box center [14, 161] width 8 height 9
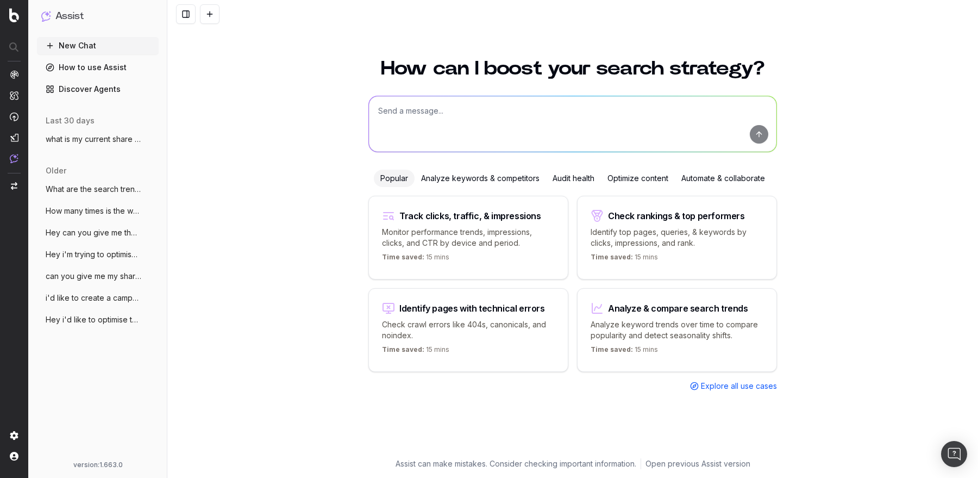
click at [414, 114] on textarea at bounding box center [573, 123] width 408 height 55
click at [632, 113] on textarea "What are the most performing non-branded Keywords for Singtel" at bounding box center [573, 123] width 408 height 55
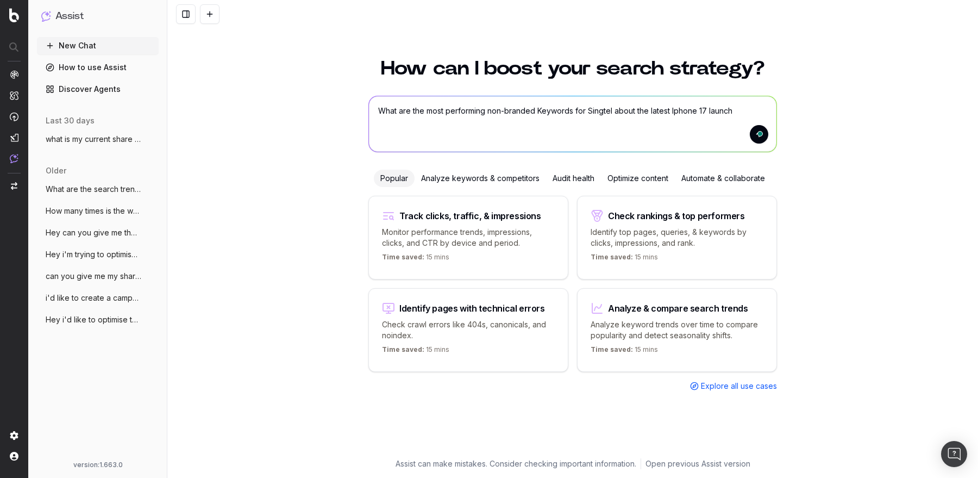
type textarea "What are the most performing non-branded Keywords for Singtel about the latest …"
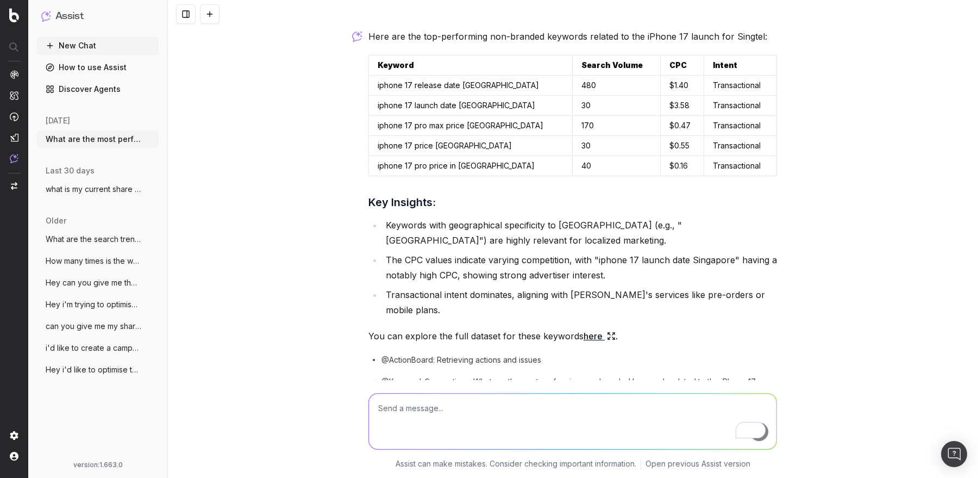
scroll to position [94, 0]
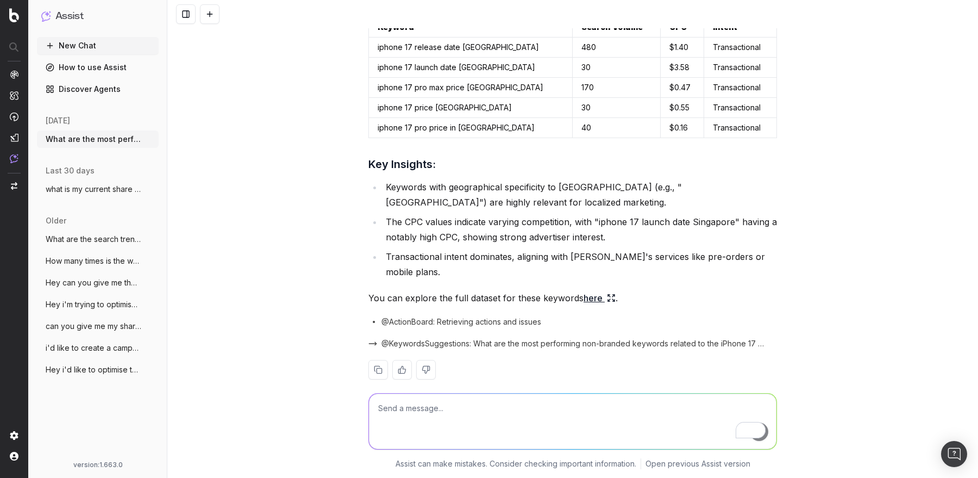
click at [611, 294] on icon at bounding box center [611, 298] width 9 height 9
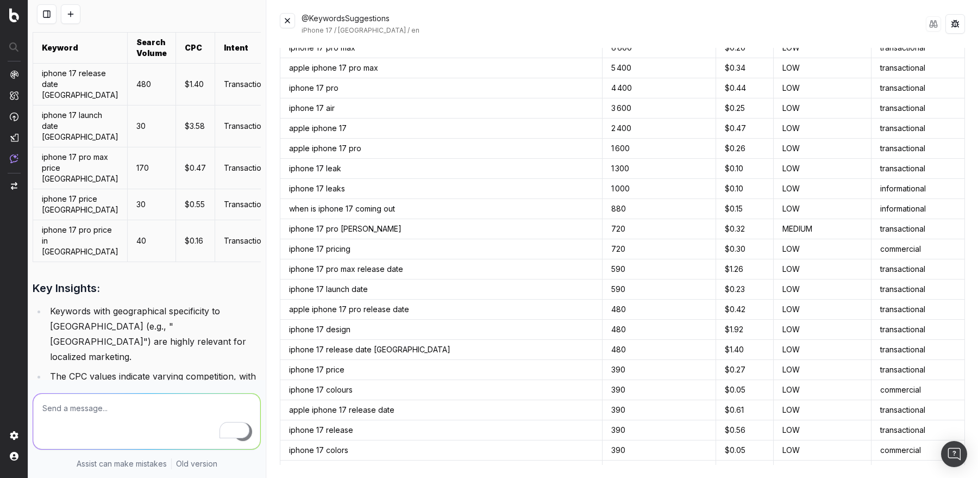
scroll to position [0, 0]
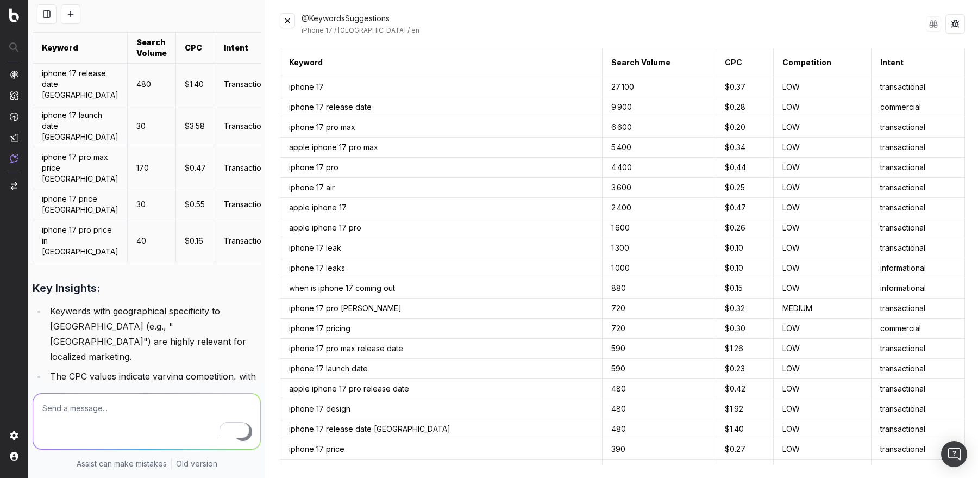
click at [290, 15] on button at bounding box center [287, 20] width 15 height 15
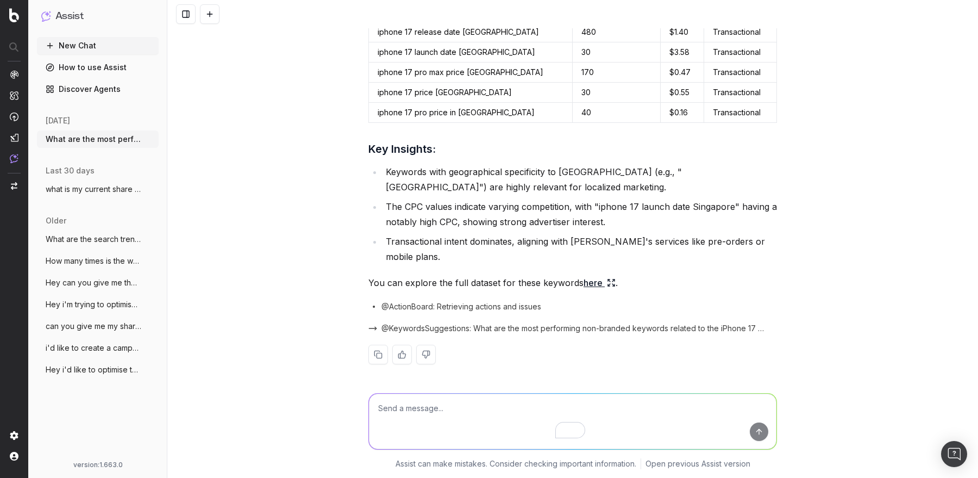
scroll to position [94, 0]
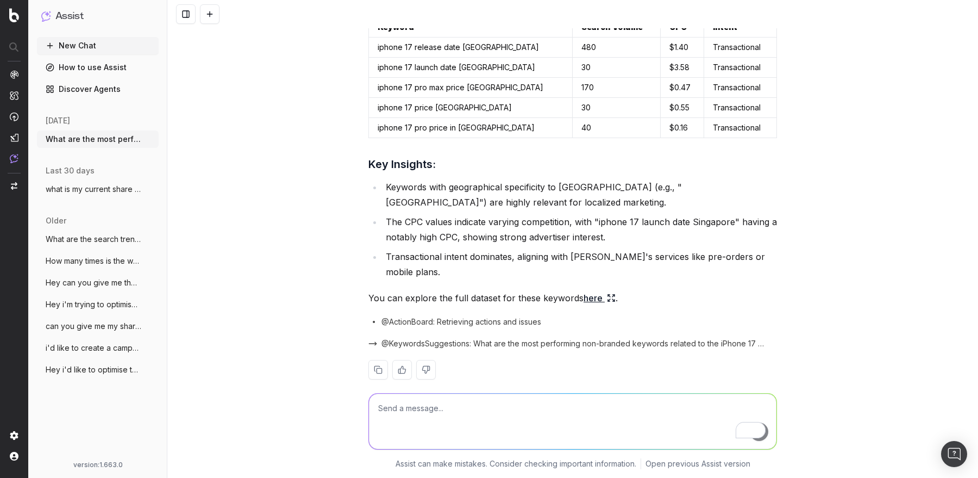
click at [463, 415] on textarea "To enrich screen reader interactions, please activate Accessibility in Grammarl…" at bounding box center [573, 421] width 408 height 55
type textarea "I'd like insights from Singtel realkeywords data"
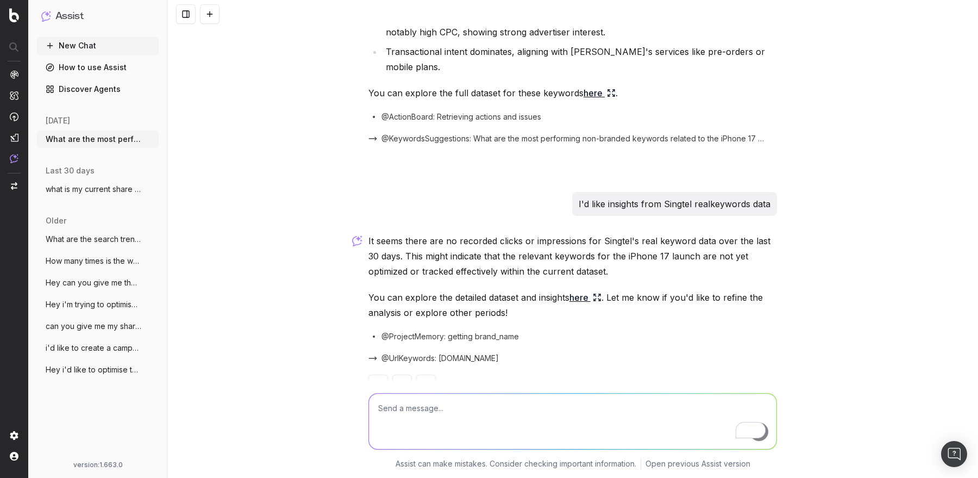
scroll to position [302, 0]
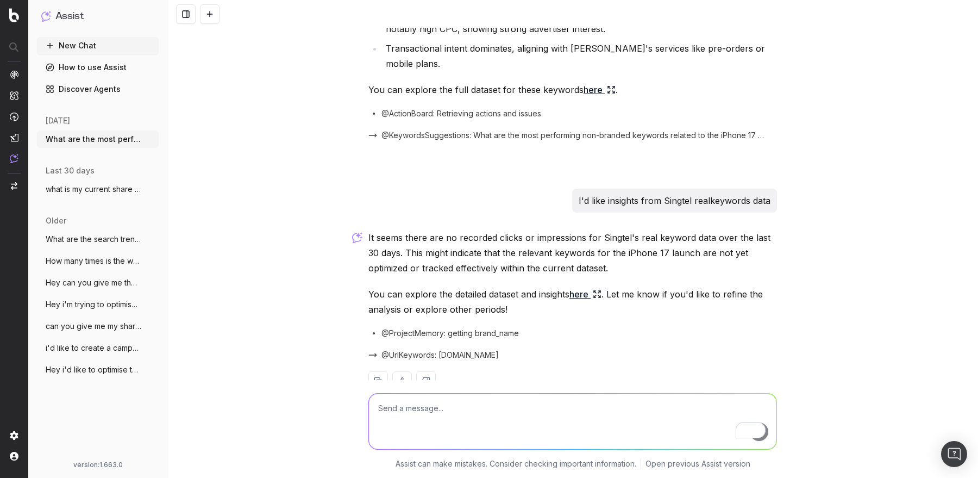
click at [585, 286] on link "here" at bounding box center [586, 293] width 32 height 15
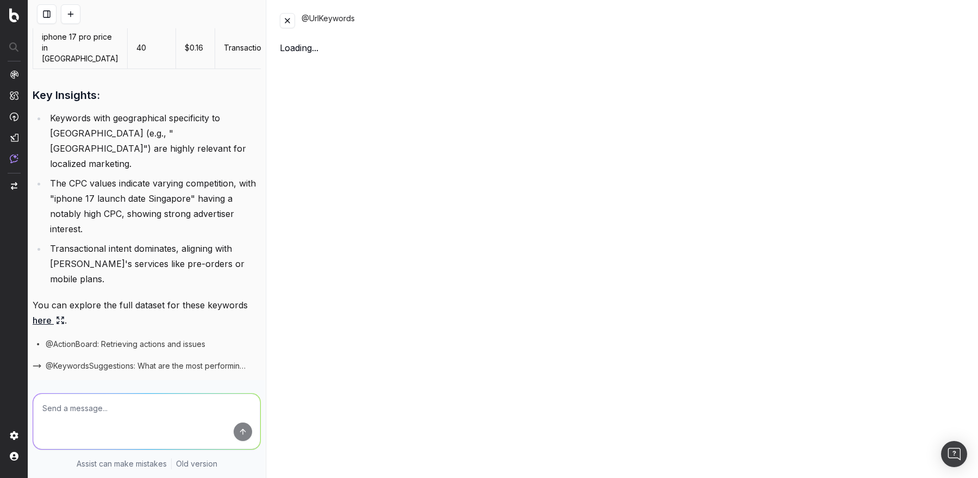
scroll to position [468, 0]
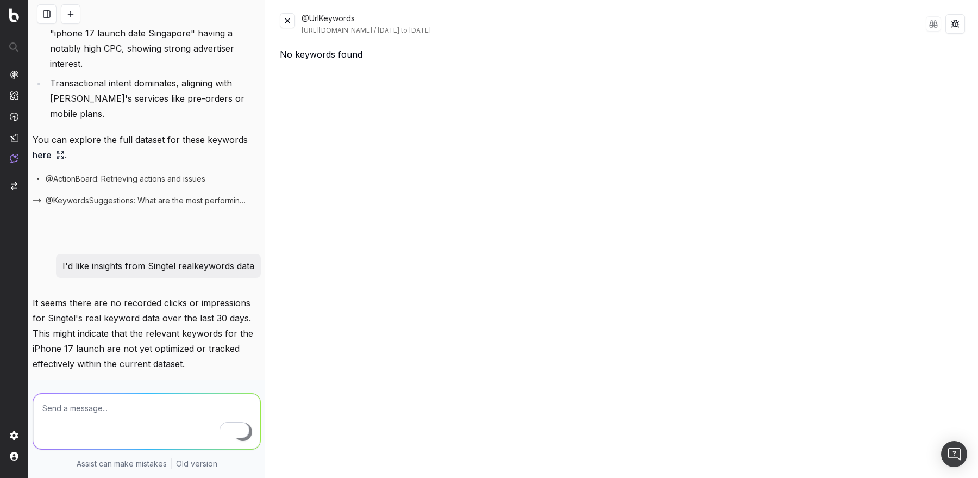
click at [284, 17] on button at bounding box center [287, 20] width 15 height 15
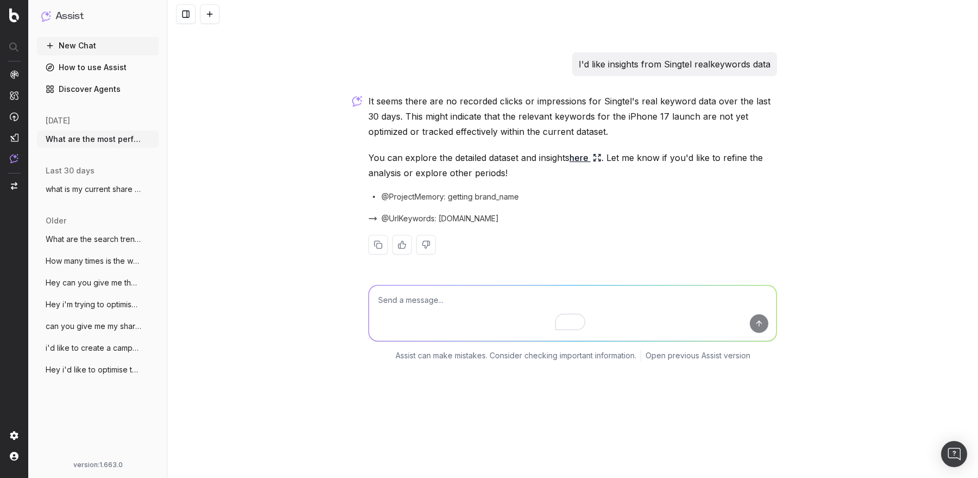
scroll to position [302, 0]
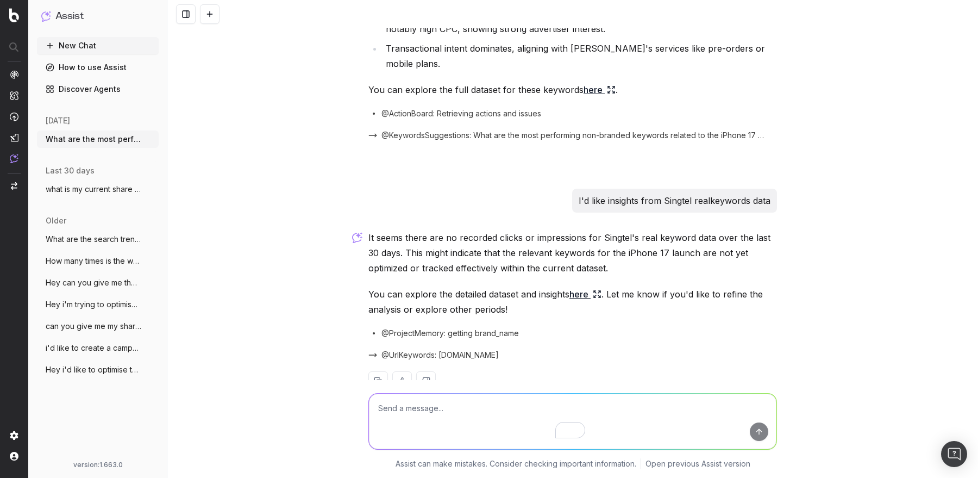
click at [421, 412] on textarea "To enrich screen reader interactions, please activate Accessibility in Grammarl…" at bounding box center [573, 421] width 408 height 55
type textarea "what is Singtel visibility on "Iphone 17" related search queries on AI search"
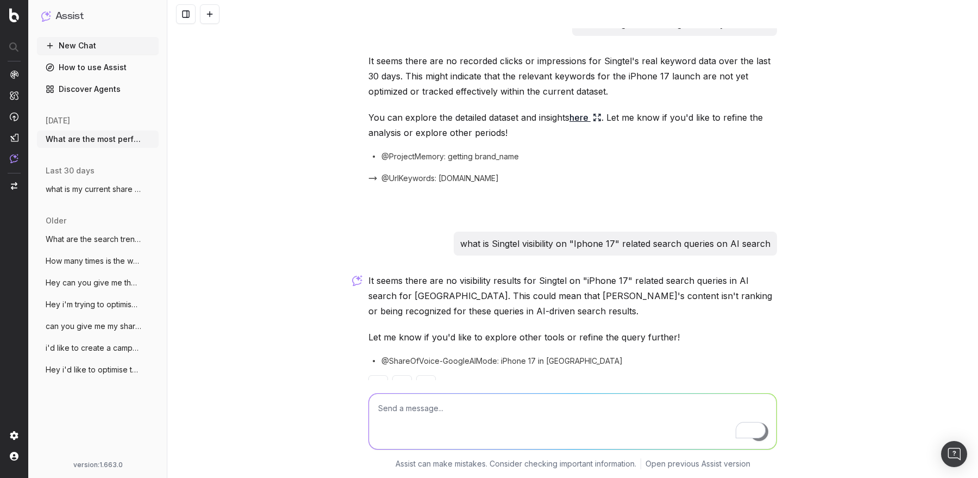
scroll to position [494, 0]
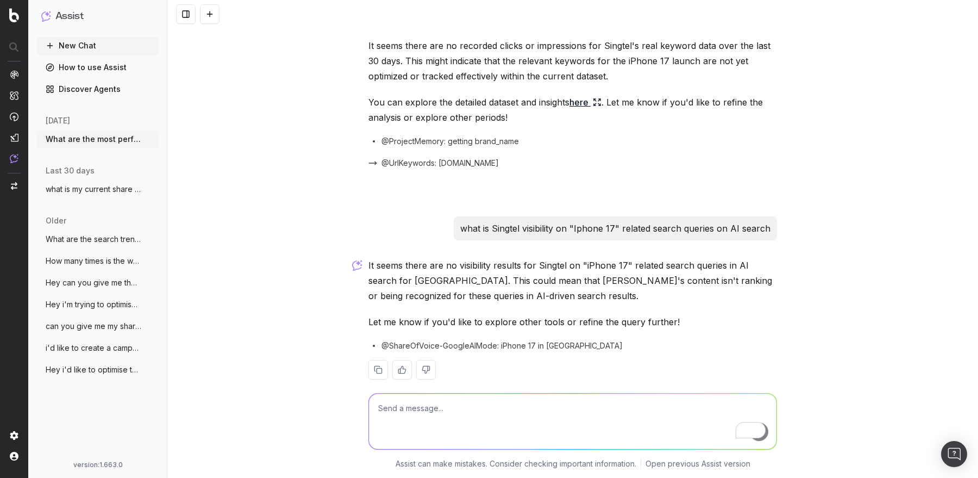
click at [493, 410] on textarea "To enrich screen reader interactions, please activate Accessibility in Grammarl…" at bounding box center [573, 421] width 408 height 55
type textarea "what bout chat GPT"
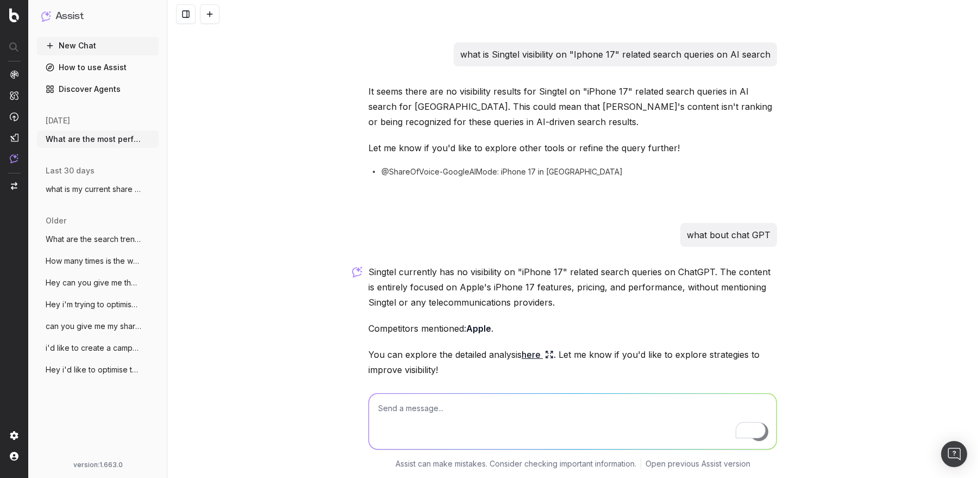
scroll to position [720, 0]
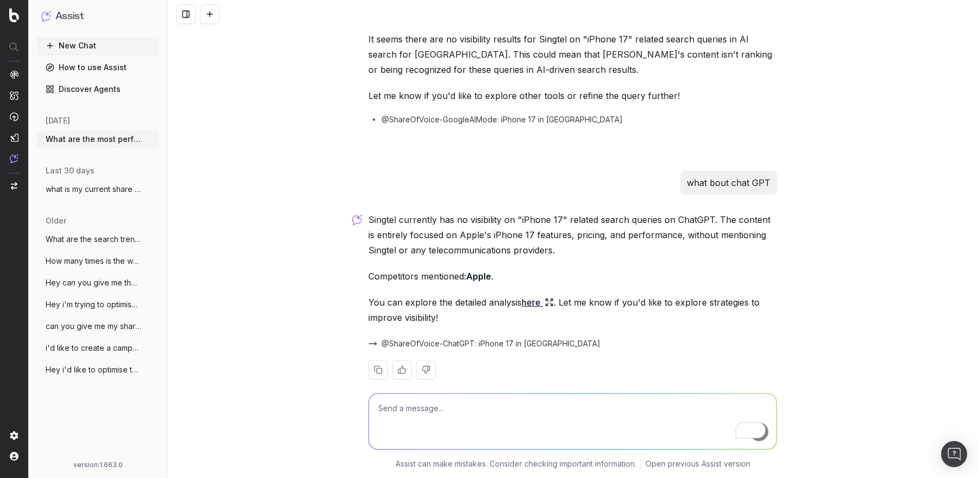
click at [551, 298] on icon at bounding box center [549, 302] width 9 height 9
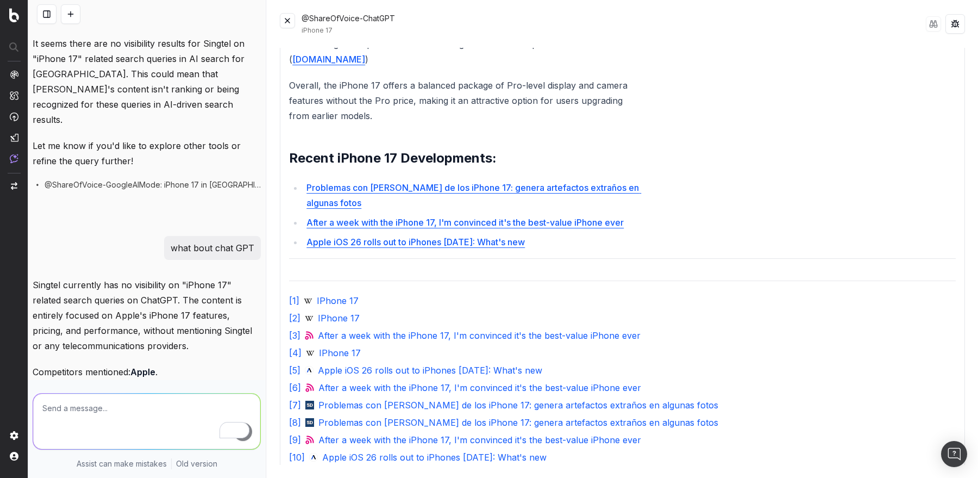
scroll to position [850, 0]
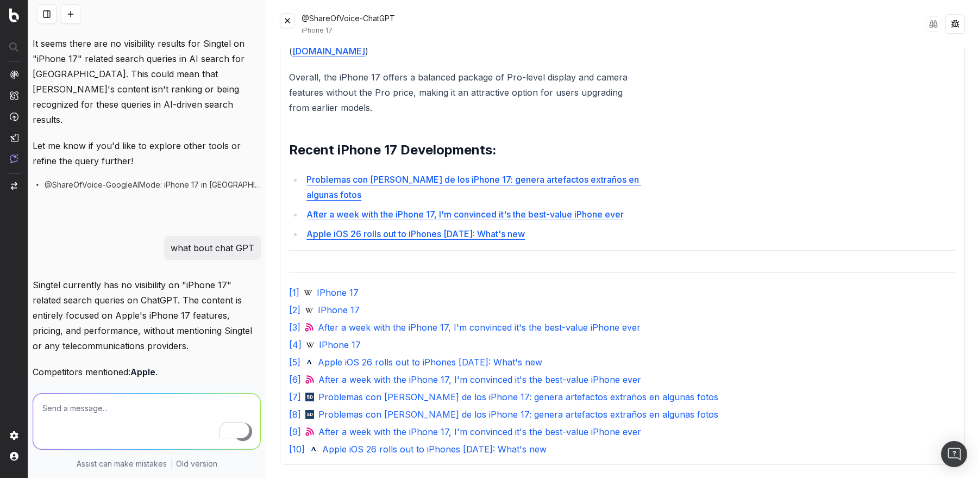
click at [52, 414] on textarea "To enrich screen reader interactions, please activate Accessibility in Grammarl…" at bounding box center [146, 421] width 227 height 55
type textarea "what about "Iphone 17 singapore" related queries"
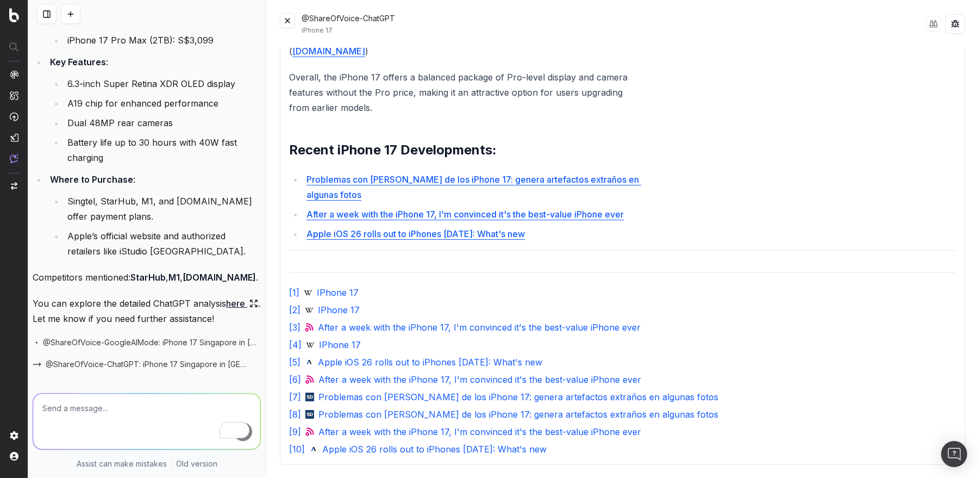
scroll to position [1799, 0]
click at [250, 298] on icon at bounding box center [254, 302] width 9 height 9
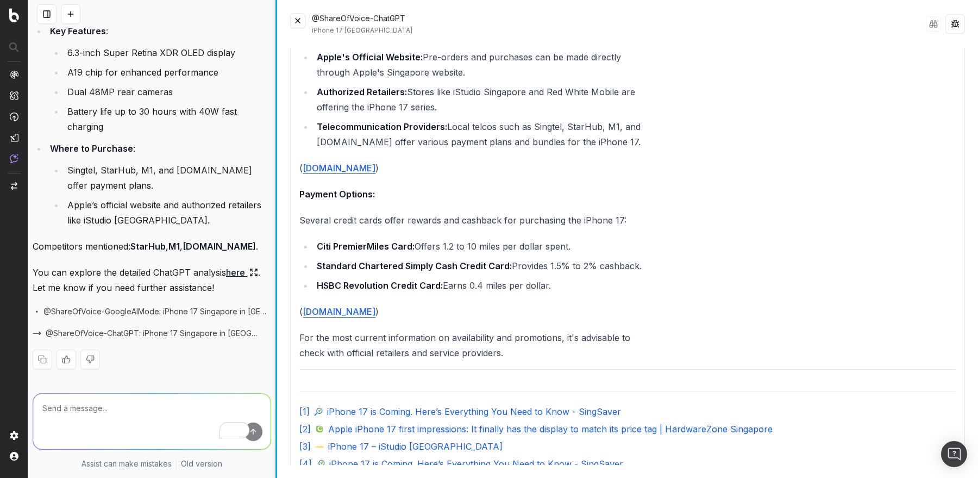
scroll to position [1390, 0]
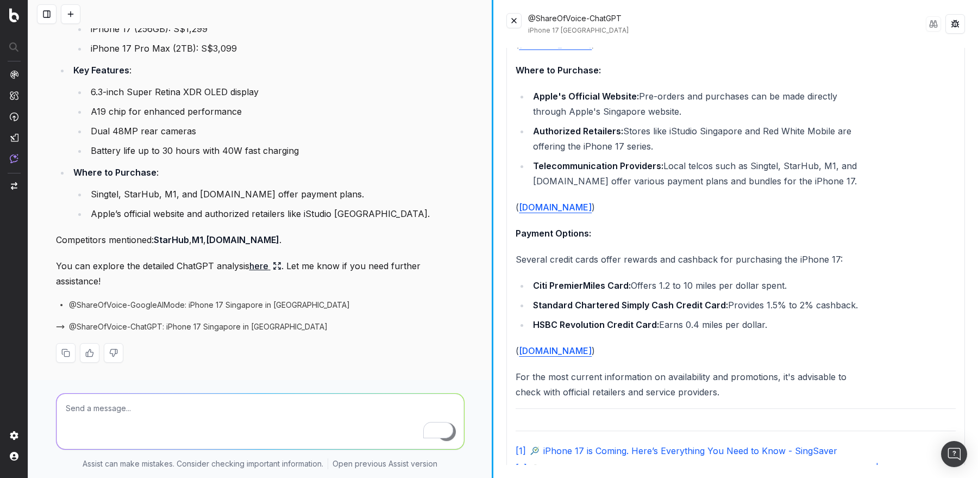
click at [557, 219] on div "What are the most performing non-branded Keywords for Singtel about the latest …" at bounding box center [503, 239] width 950 height 478
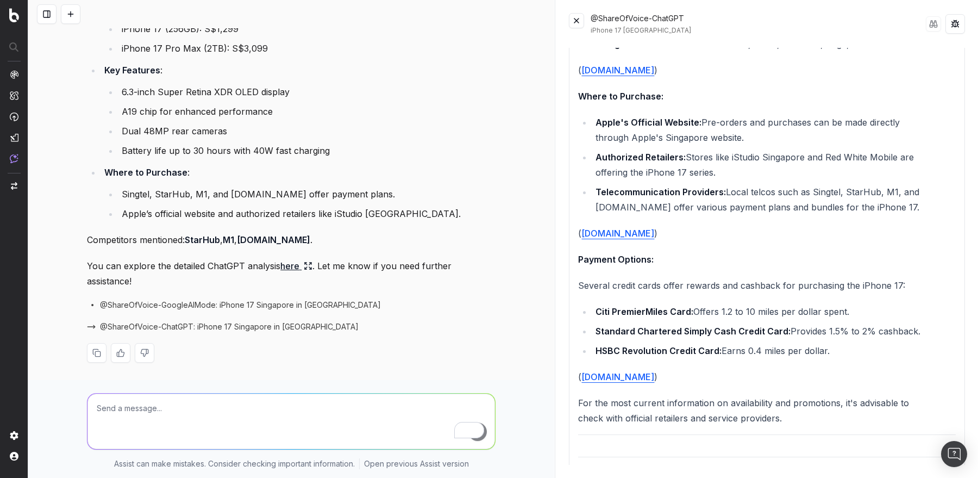
scroll to position [1314, 0]
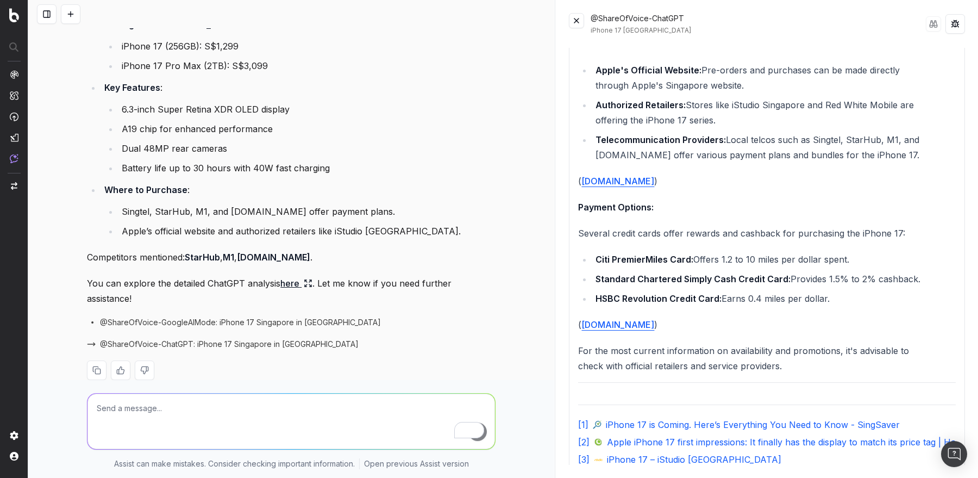
click at [213, 416] on textarea "To enrich screen reader interactions, please activate Accessibility in Grammarl…" at bounding box center [292, 421] width 408 height 55
type textarea "what is the share of voice ?"
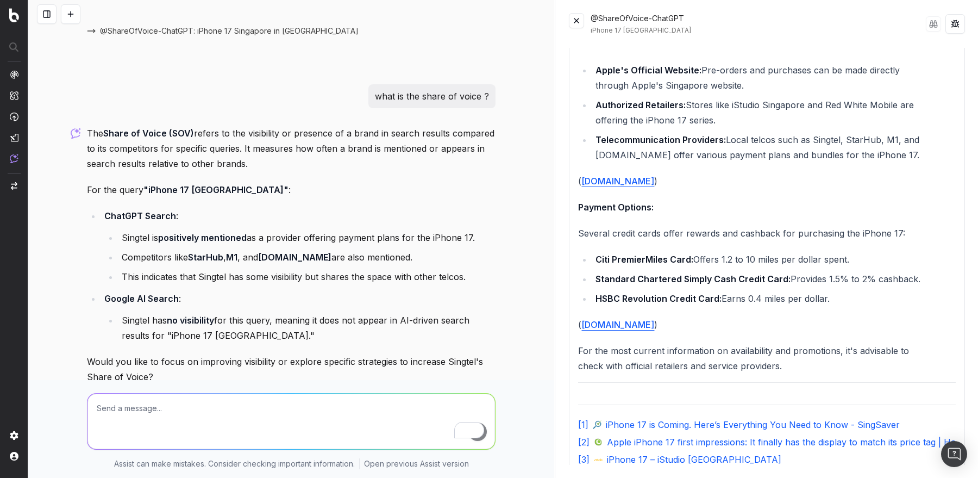
scroll to position [1661, 0]
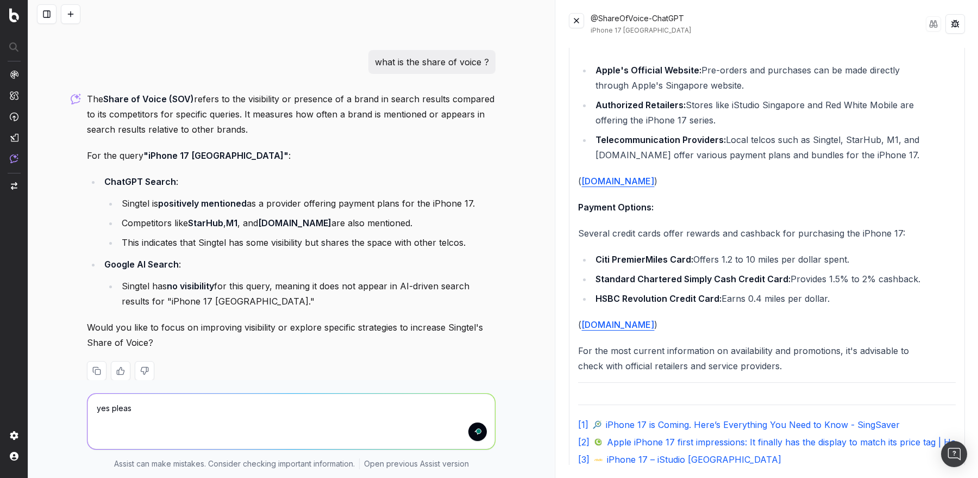
type textarea "yes please"
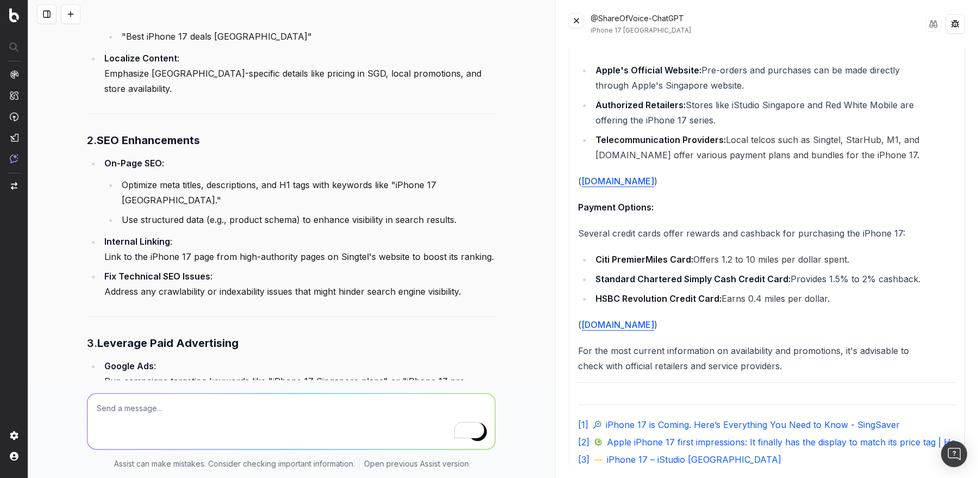
scroll to position [2304, 0]
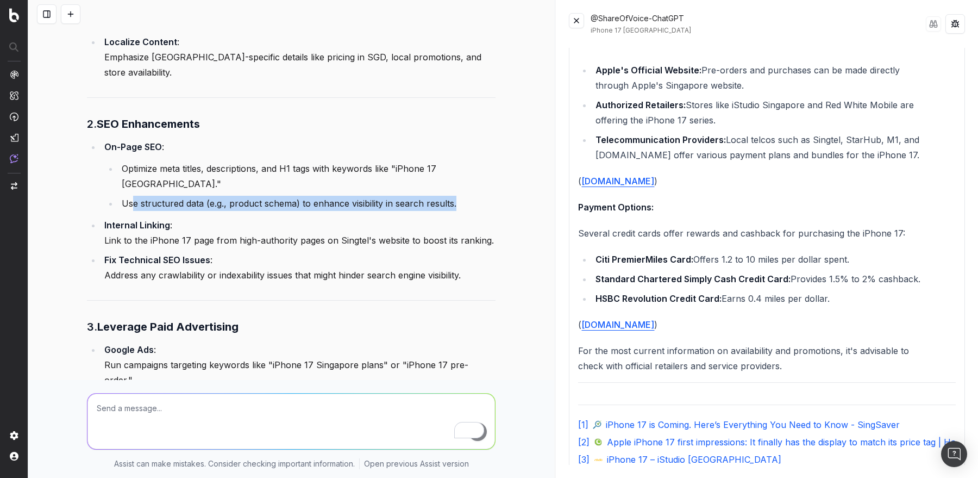
drag, startPoint x: 134, startPoint y: 166, endPoint x: 344, endPoint y: 180, distance: 210.3
click at [344, 180] on ul "On-Page SEO : Optimize meta titles, descriptions, and H1 tags with keywords lik…" at bounding box center [291, 211] width 409 height 144
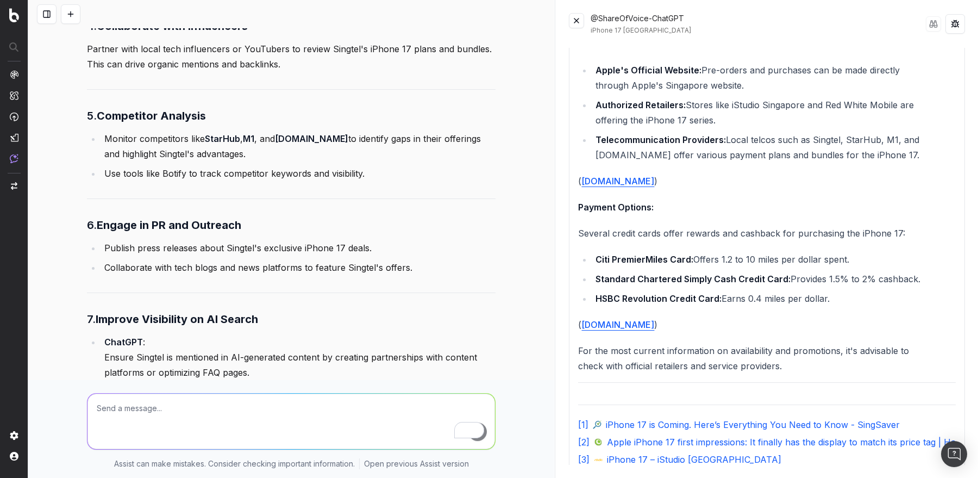
scroll to position [2761, 0]
drag, startPoint x: 179, startPoint y: 82, endPoint x: 399, endPoint y: 100, distance: 220.3
click at [399, 129] on li "Monitor competitors like StarHub , M1 , and Circles.Life to identify gaps in th…" at bounding box center [298, 144] width 395 height 30
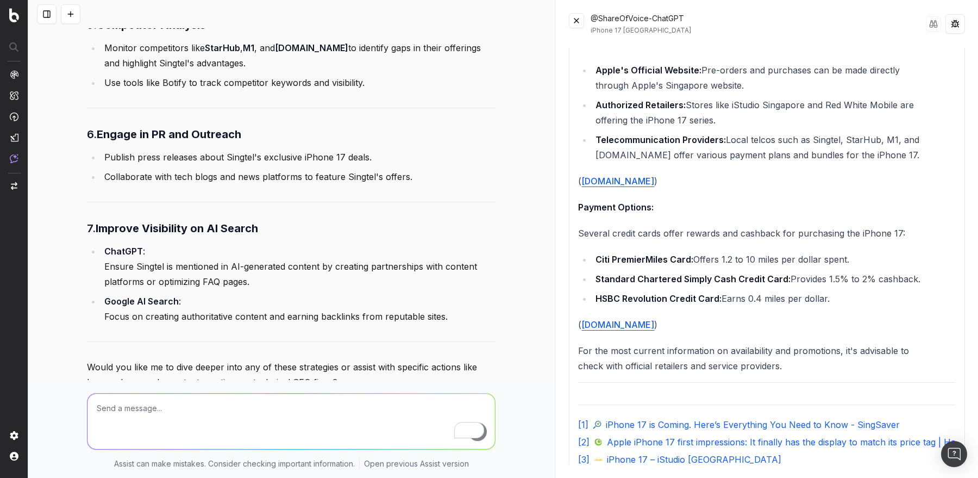
scroll to position [2858, 0]
